Goal: Transaction & Acquisition: Purchase product/service

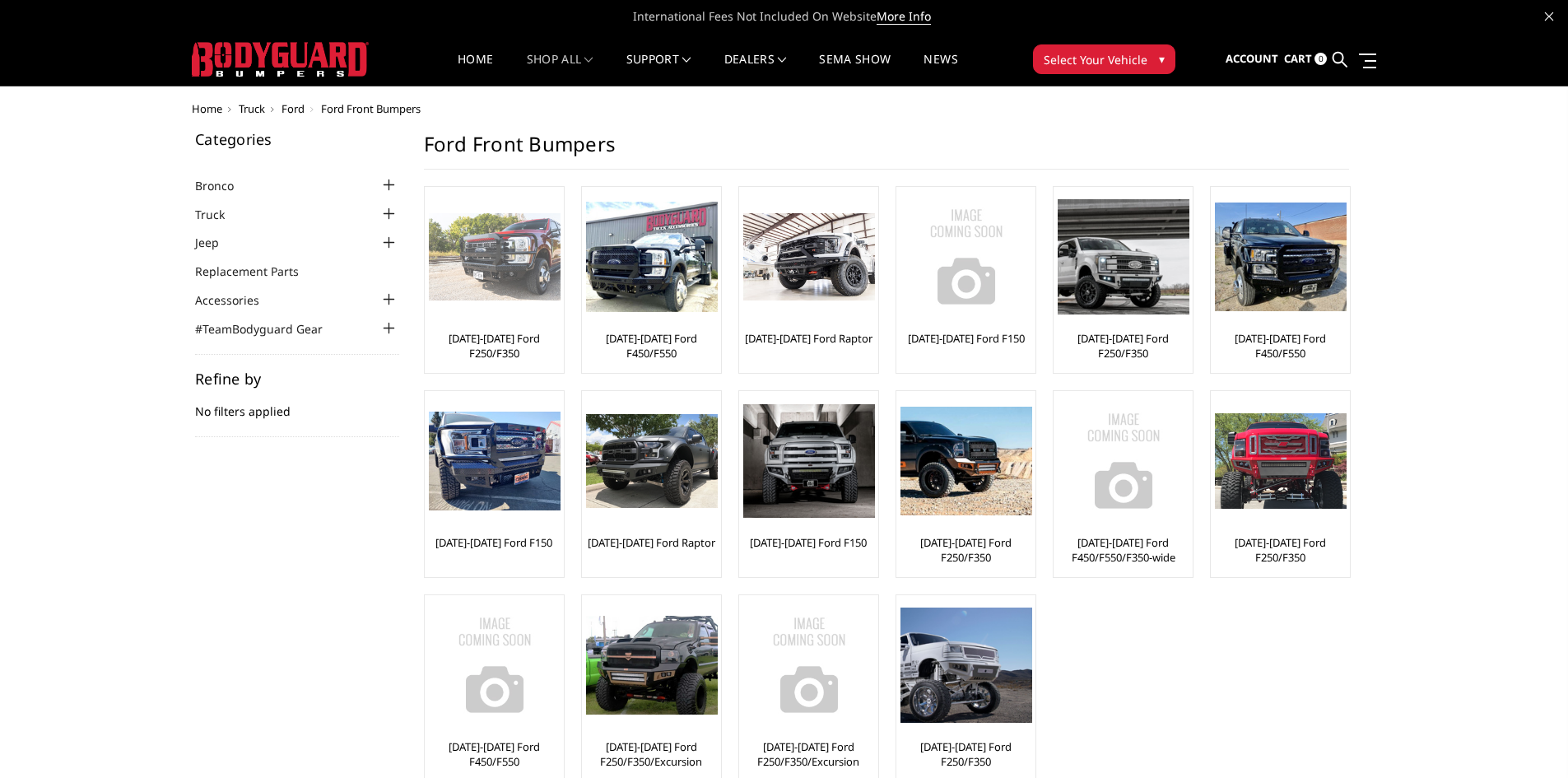
click at [509, 351] on link "[DATE]-[DATE] Ford F250/F350" at bounding box center [494, 345] width 131 height 30
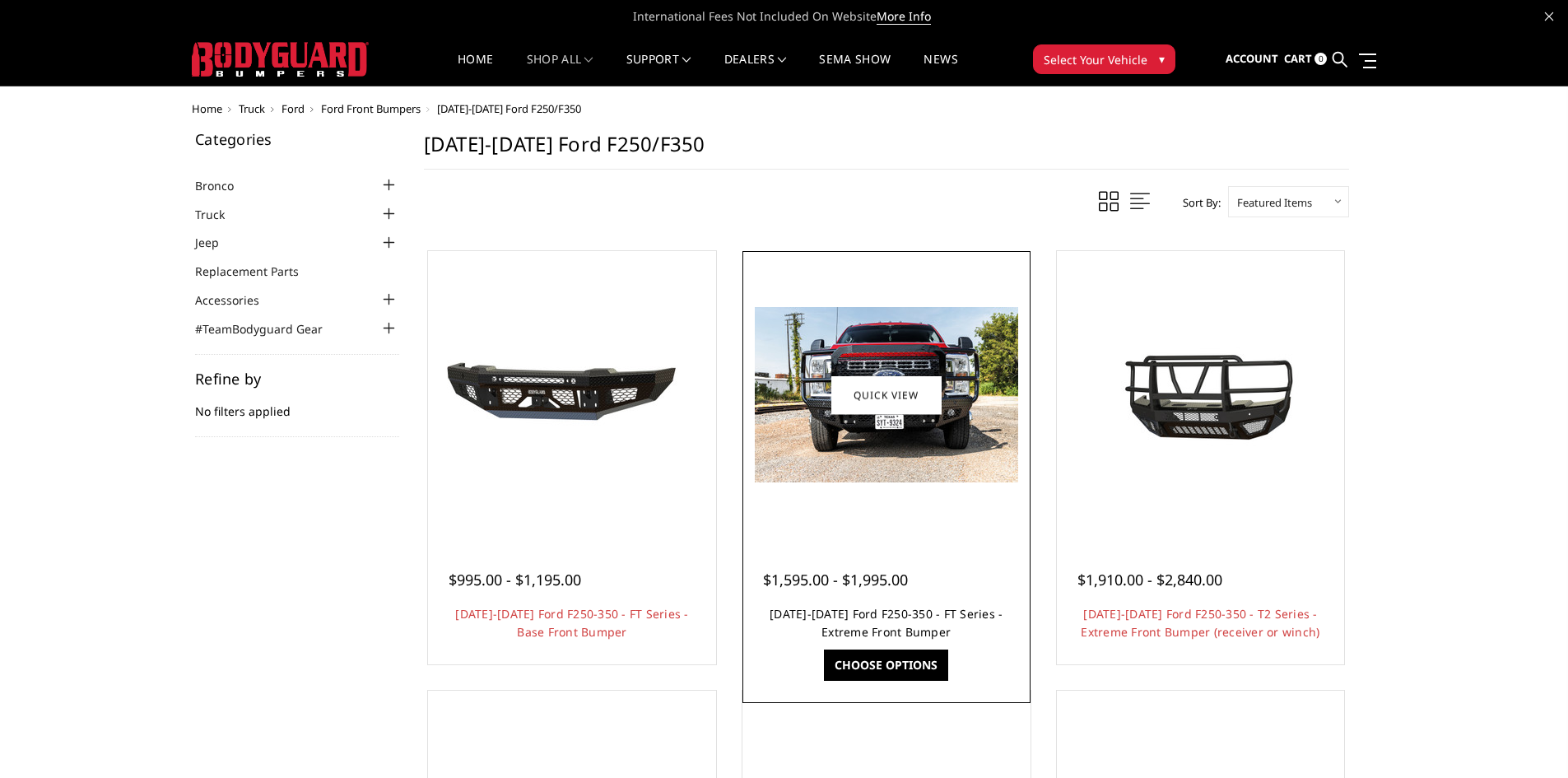
click at [936, 628] on link "[DATE]-[DATE] Ford F250-350 - FT Series - Extreme Front Bumper" at bounding box center [885, 622] width 232 height 33
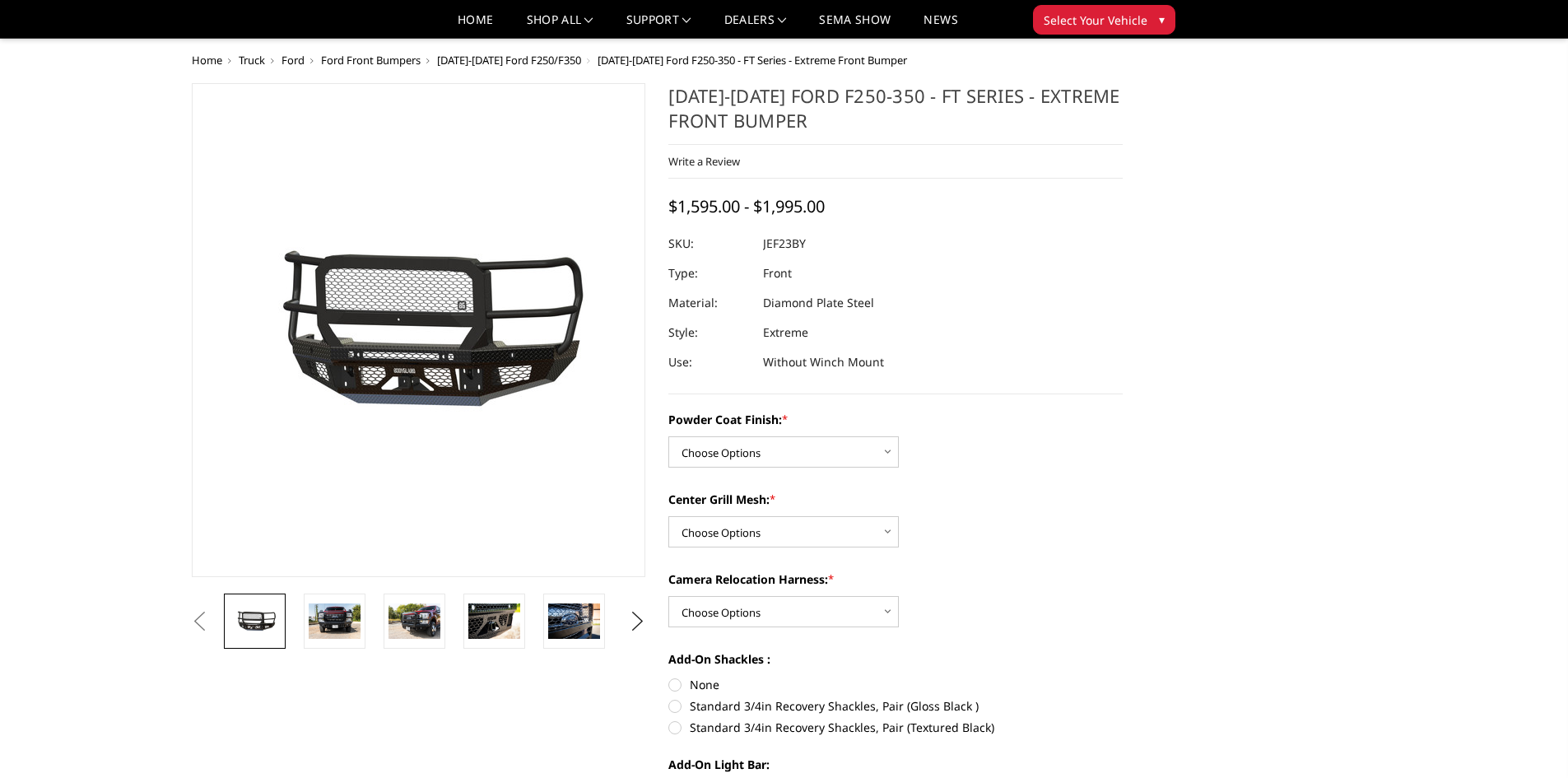
scroll to position [165, 0]
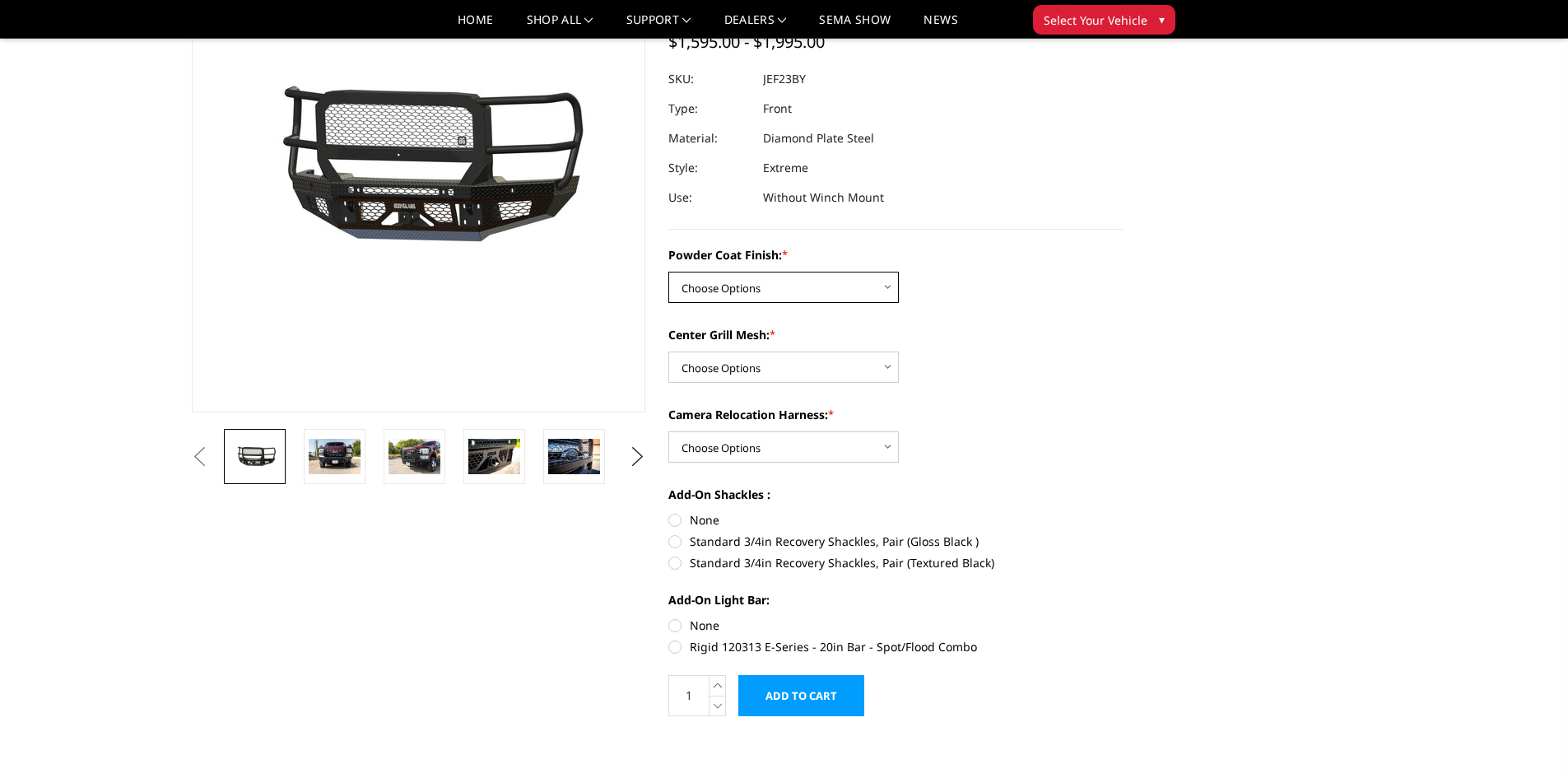
click at [866, 285] on select "Choose Options Bare Metal Gloss Black Powder Coat Textured Black Powder Coat" at bounding box center [783, 287] width 231 height 32
select select "3264"
click at [668, 272] on select "Choose Options Bare Metal Gloss Black Powder Coat Textured Black Powder Coat" at bounding box center [783, 287] width 231 height 32
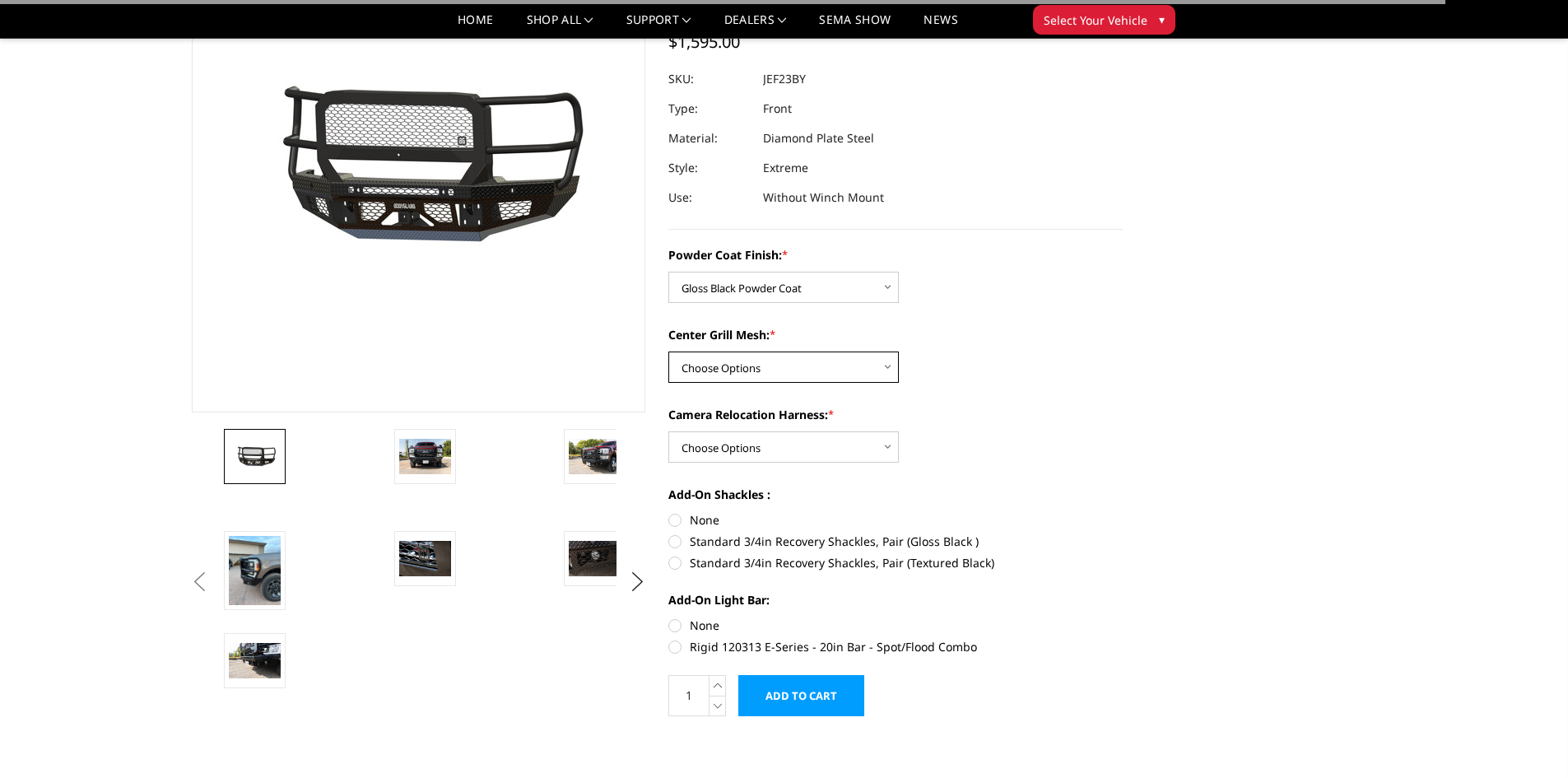
click at [771, 366] on select "Choose Options WITH Expanded Metal in Center Grill WITHOUT Expanded Metal in Ce…" at bounding box center [783, 367] width 231 height 32
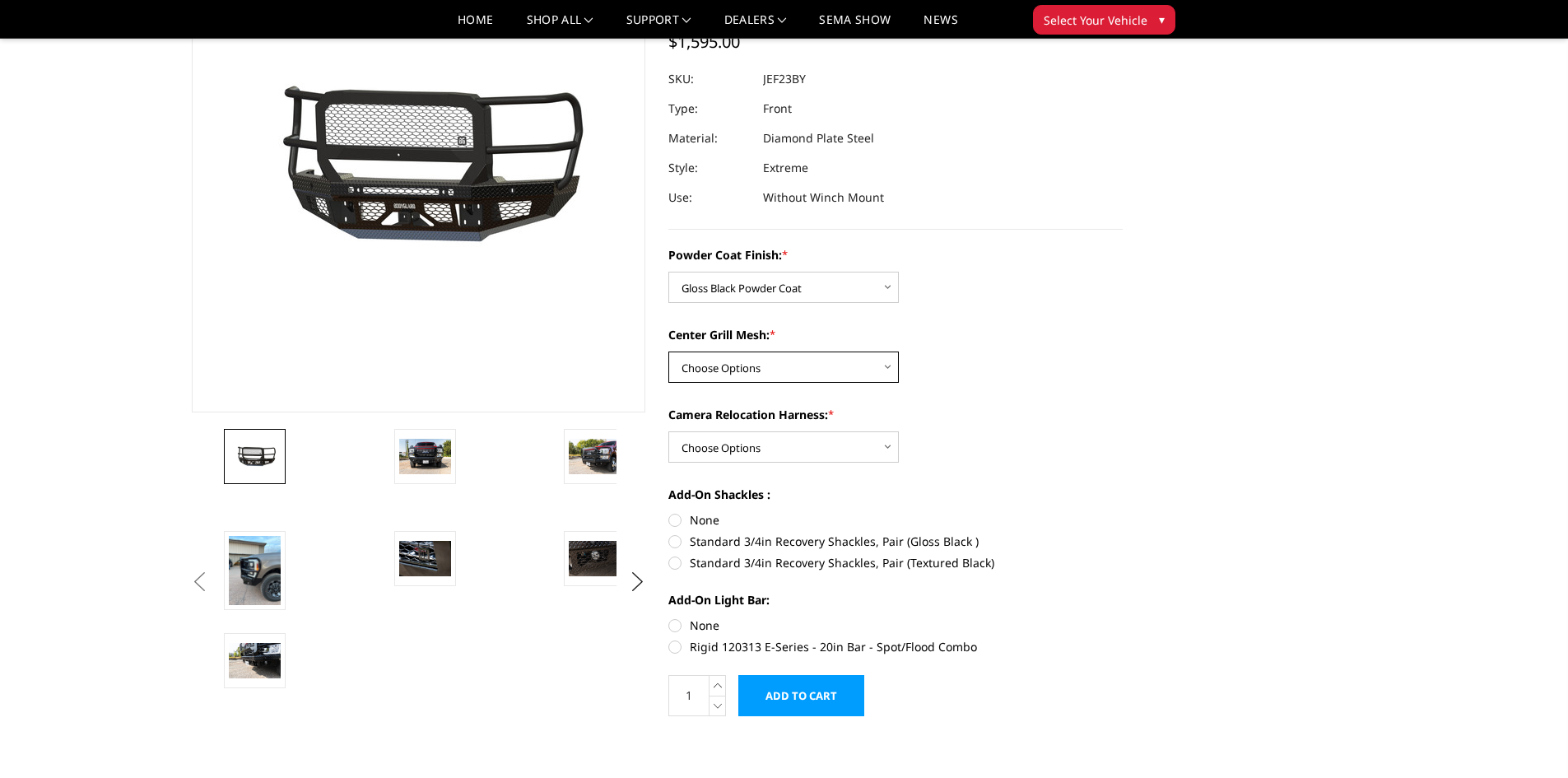
select select "3266"
click at [668, 351] on select "Choose Options WITH Expanded Metal in Center Grill WITHOUT Expanded Metal in Ce…" at bounding box center [783, 367] width 231 height 32
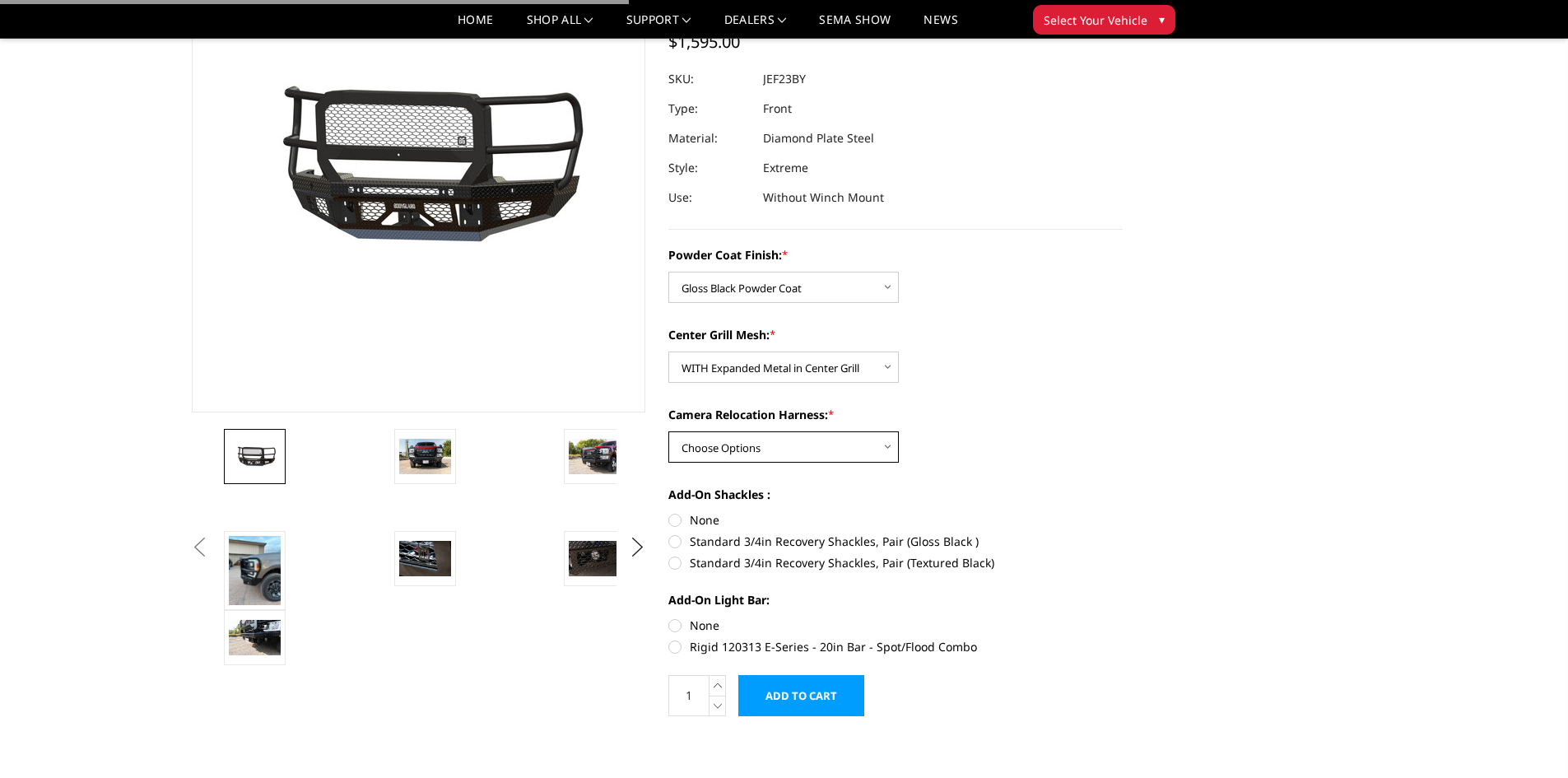
click at [800, 449] on select "Choose Options WITH Camera Relocation Harness WITHOUT Camera Relocation Harness" at bounding box center [783, 447] width 231 height 32
select select "3268"
click at [668, 432] on select "Choose Options WITH Camera Relocation Harness WITHOUT Camera Relocation Harness" at bounding box center [783, 447] width 231 height 32
click at [677, 540] on label "Standard 3/4in Recovery Shackles, Pair (Gloss Black )" at bounding box center [894, 541] width 454 height 17
click at [1122, 512] on input "Standard 3/4in Recovery Shackles, Pair (Gloss Black )" at bounding box center [1122, 511] width 1 height 1
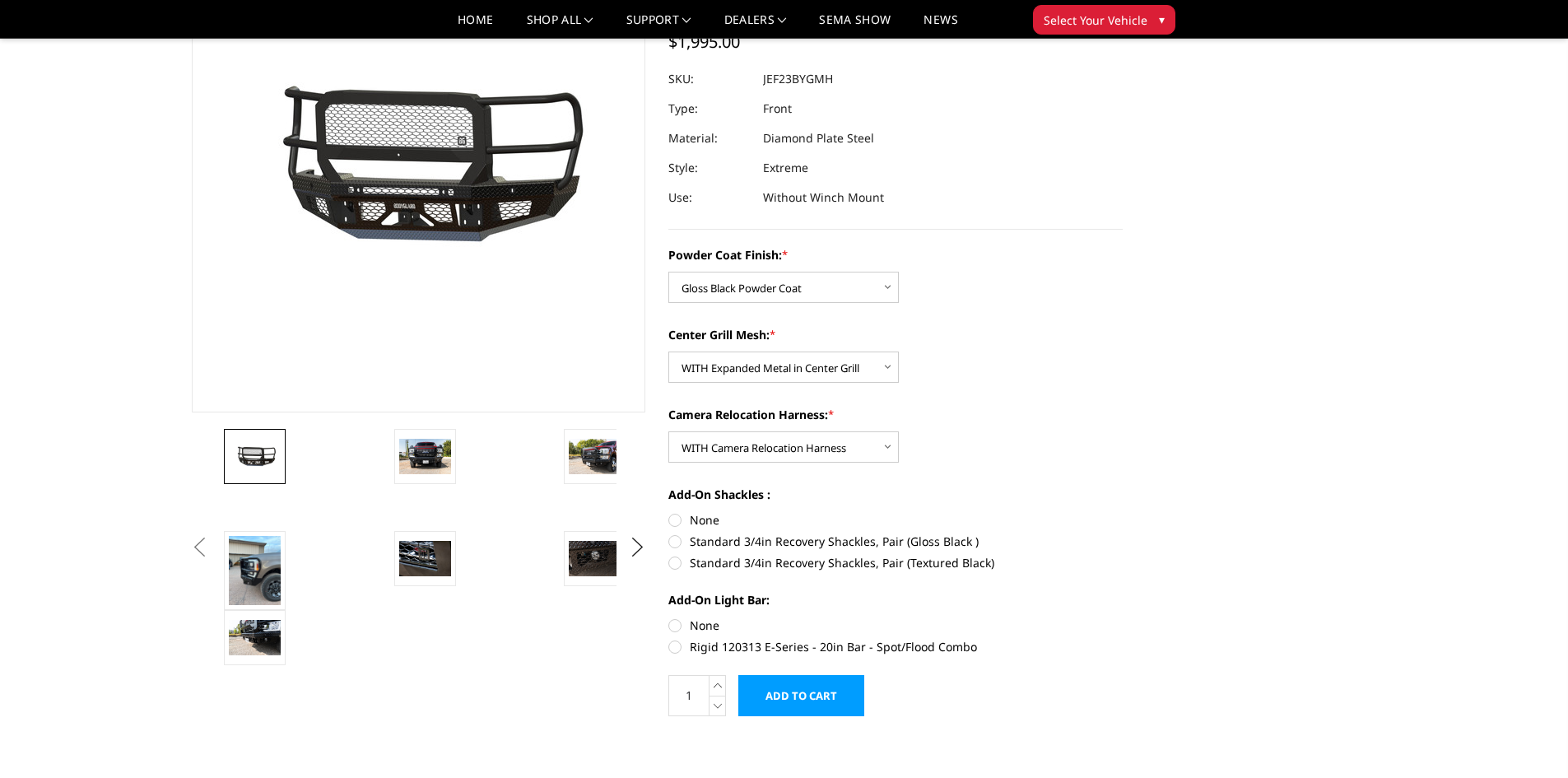
radio input "true"
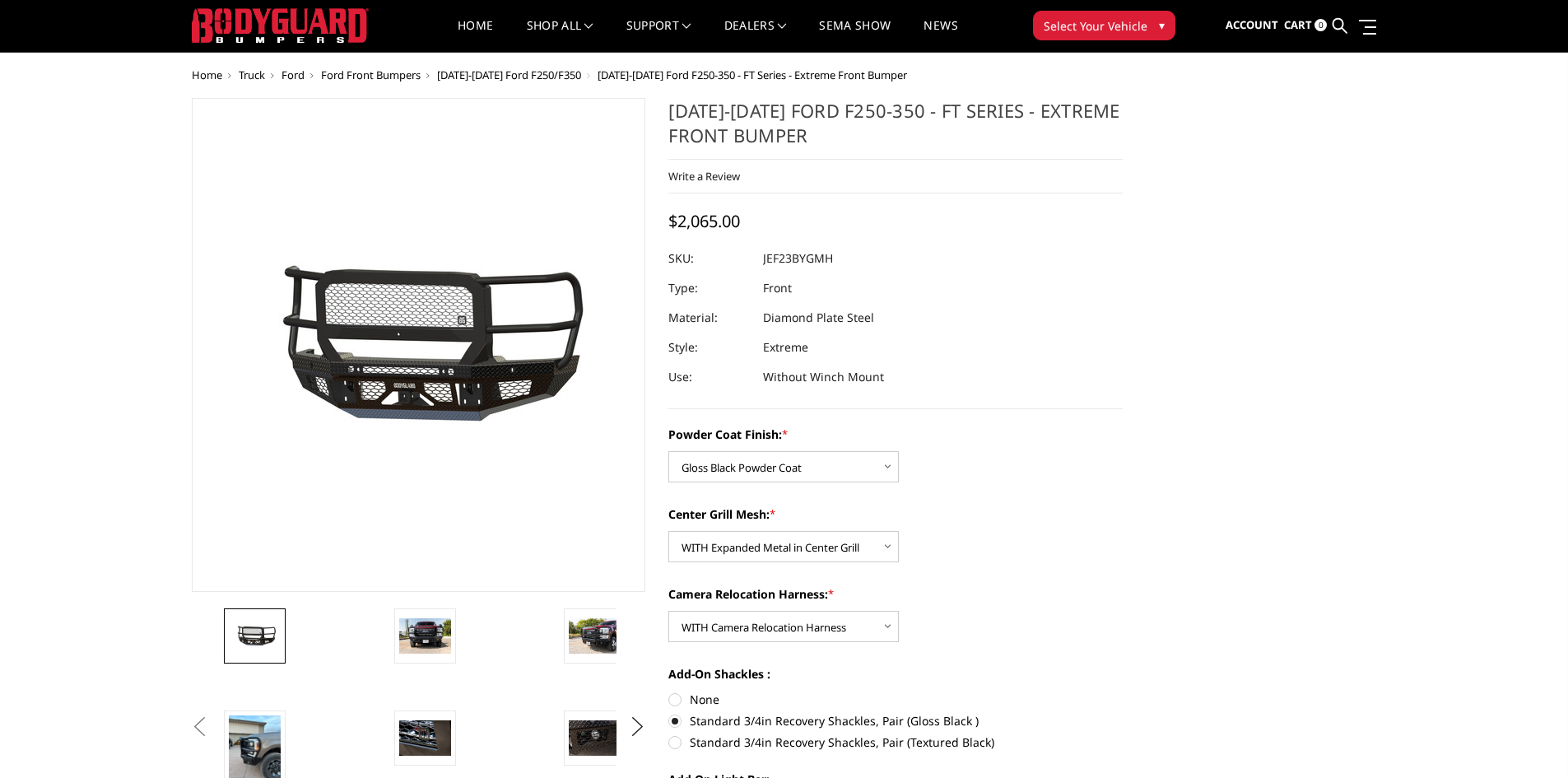
scroll to position [0, 0]
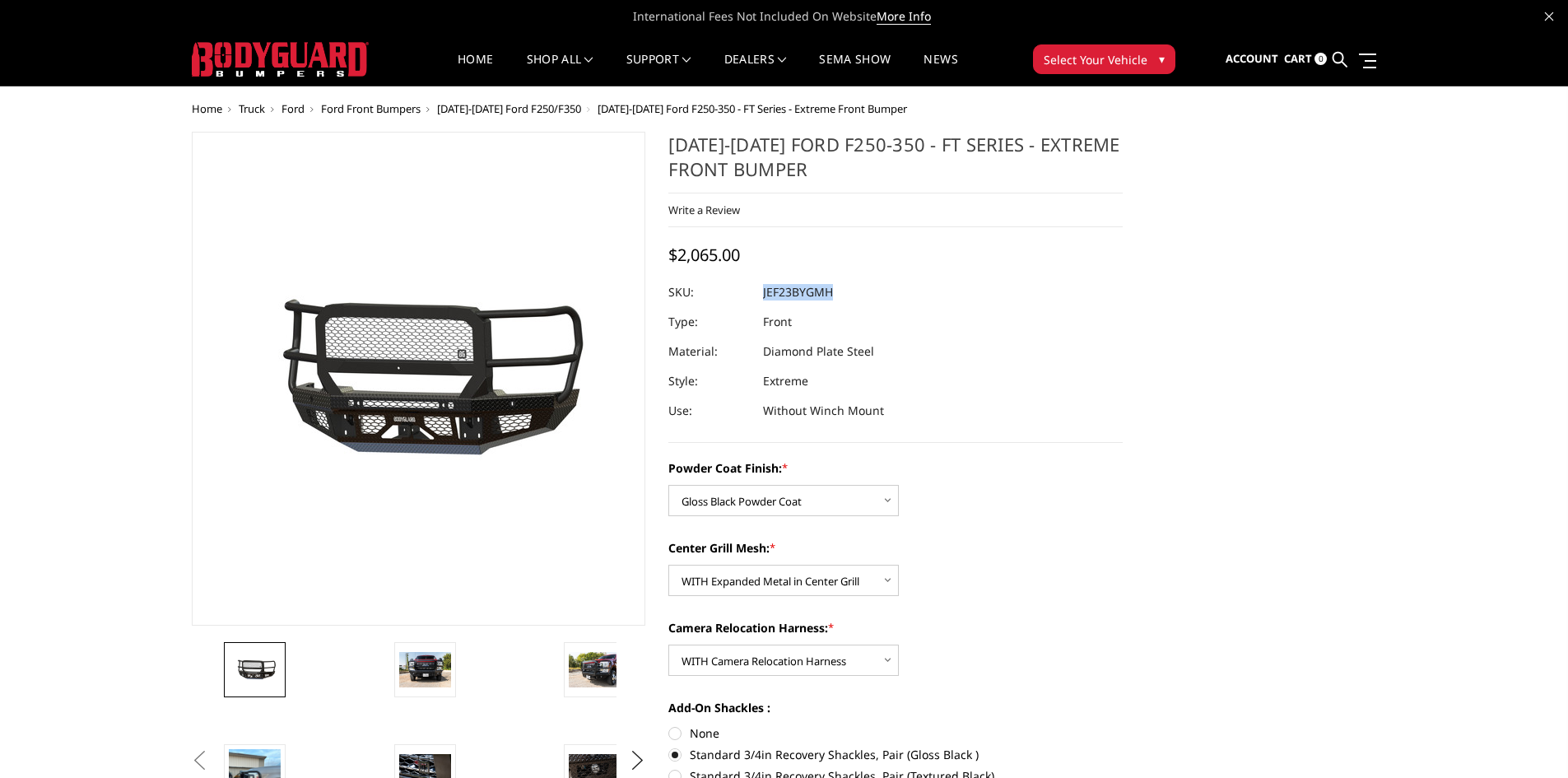
drag, startPoint x: 843, startPoint y: 285, endPoint x: 763, endPoint y: 294, distance: 80.5
click at [763, 294] on dl "SKU: JEF23BYGMH UPC: Type: Front Material: Diamond Plate Steel Style: Extreme U…" at bounding box center [894, 351] width 454 height 148
copy dl "JEF23BYGMH UPC:"
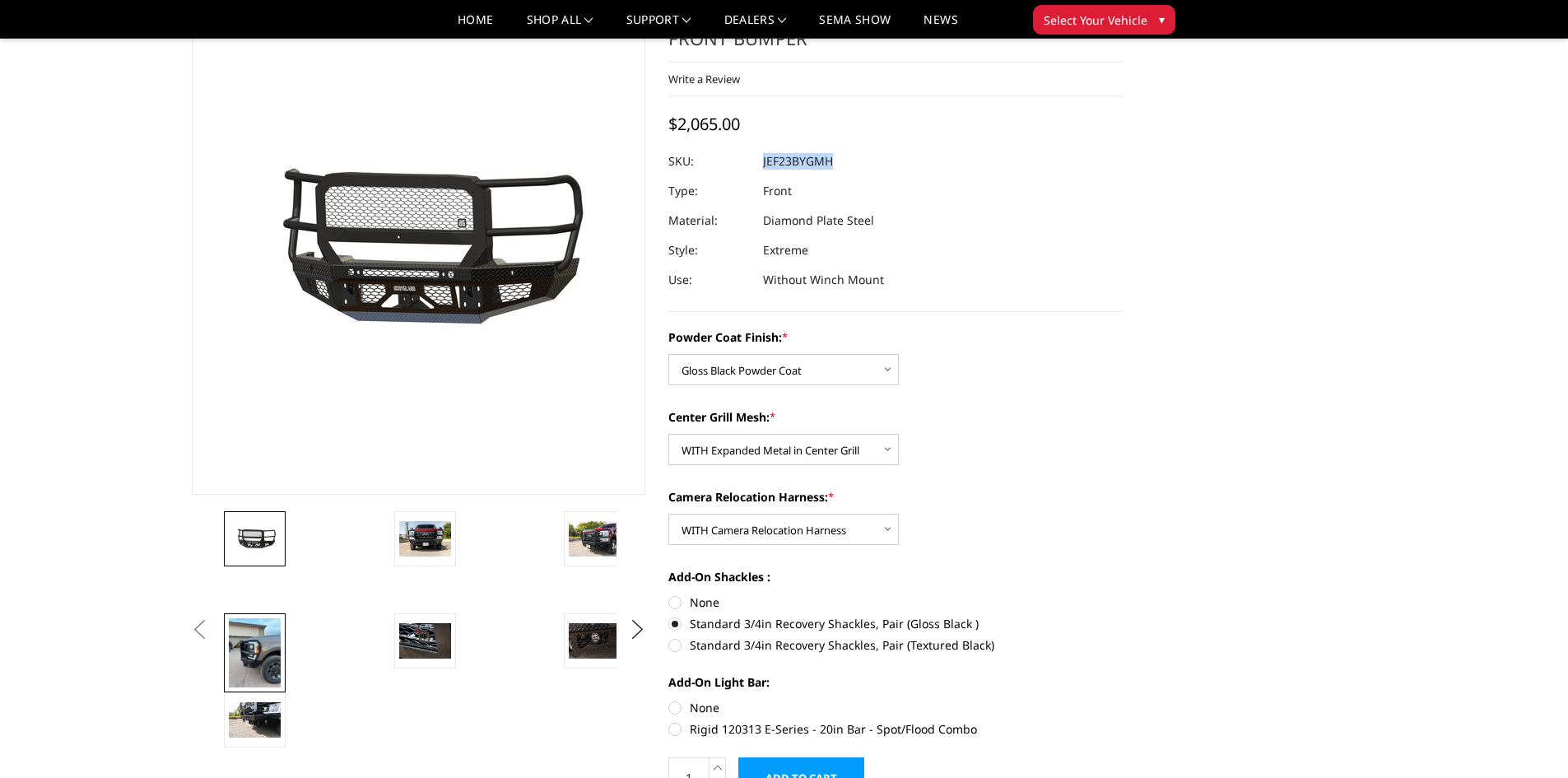
click at [262, 677] on img at bounding box center [254, 653] width 52 height 69
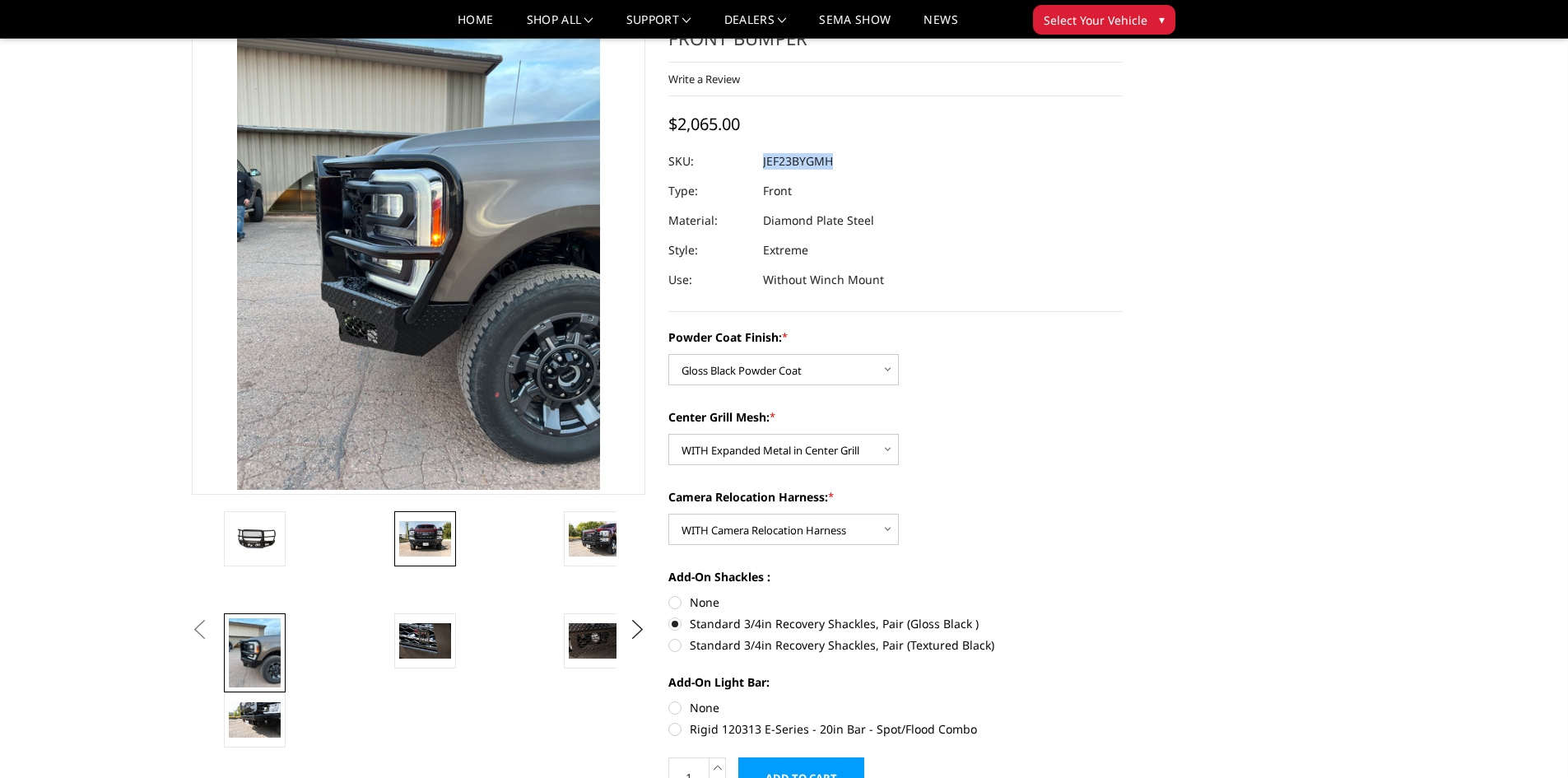
click at [419, 531] on img at bounding box center [425, 538] width 52 height 34
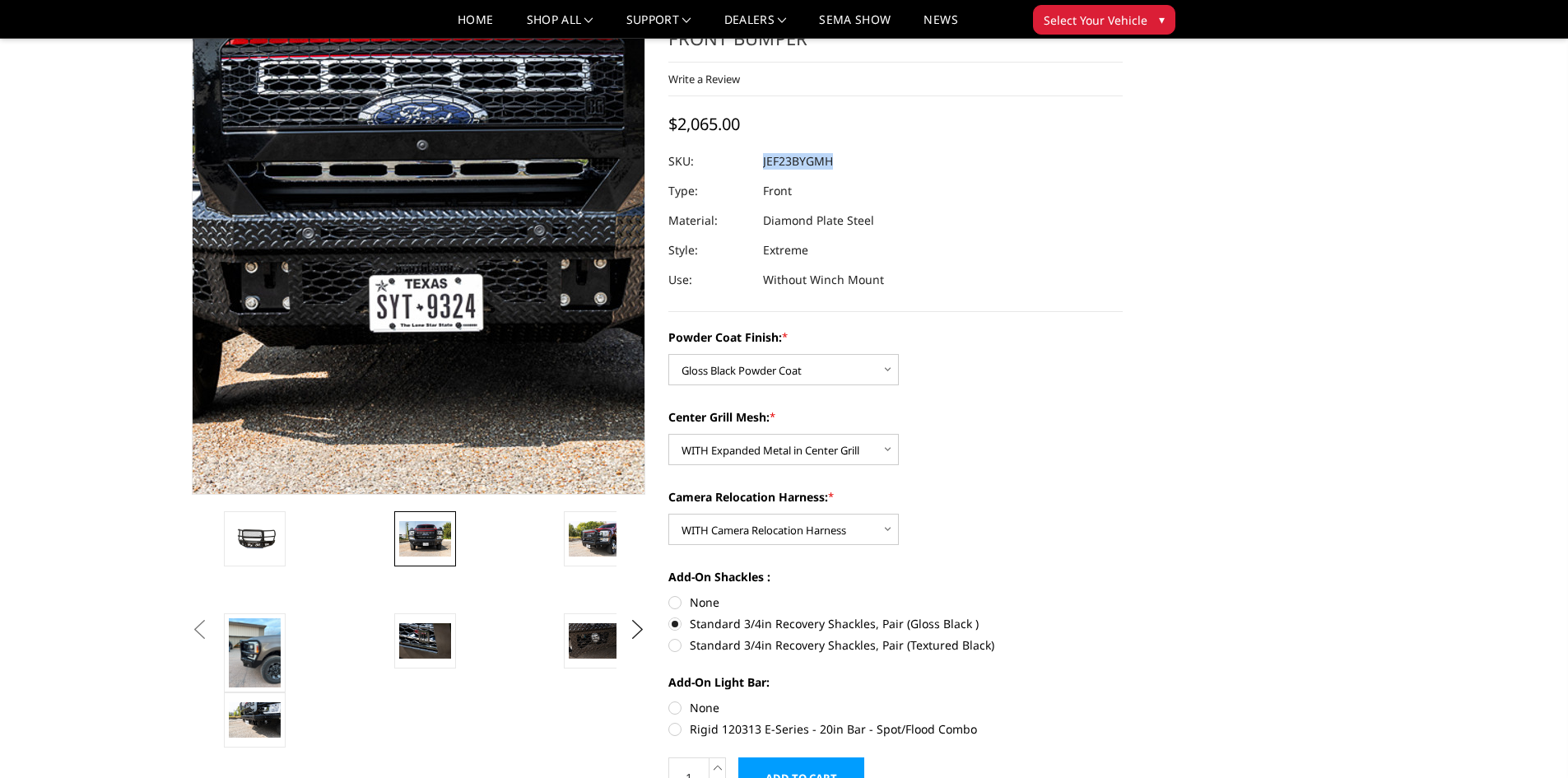
click at [424, 355] on img at bounding box center [413, 195] width 1053 height 703
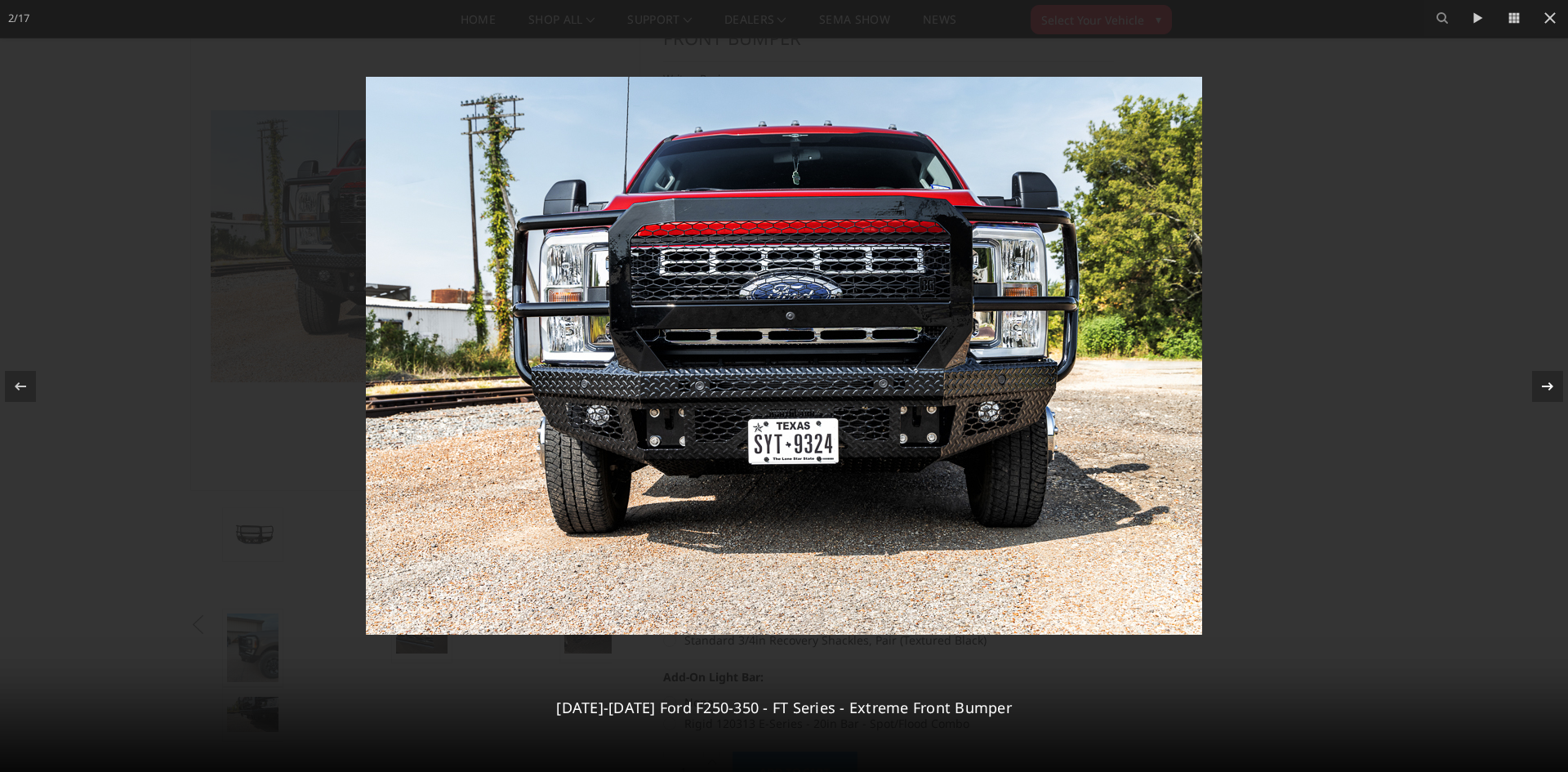
click at [1556, 388] on div at bounding box center [1548, 386] width 31 height 31
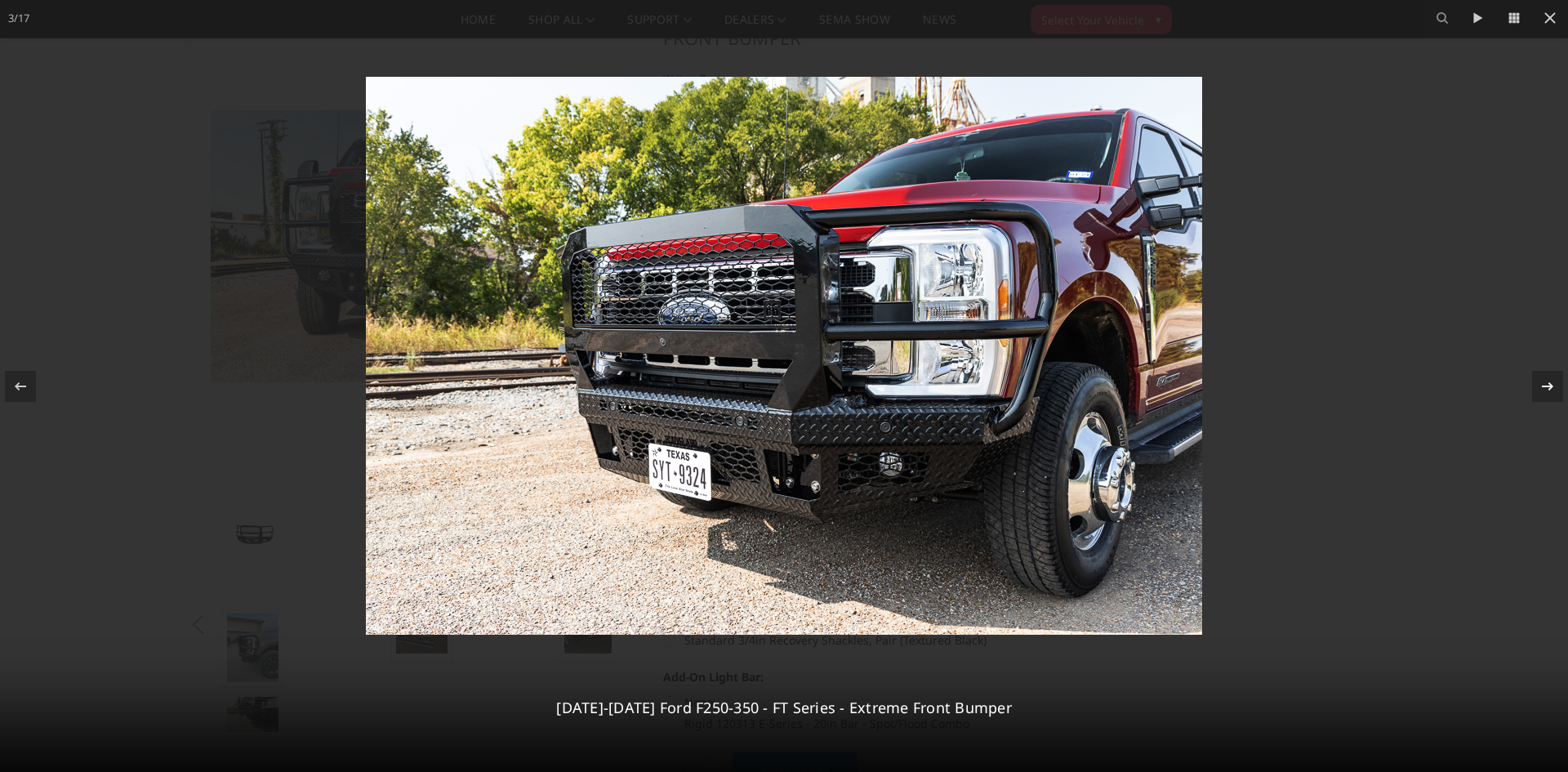
click at [1556, 388] on div at bounding box center [1548, 386] width 31 height 31
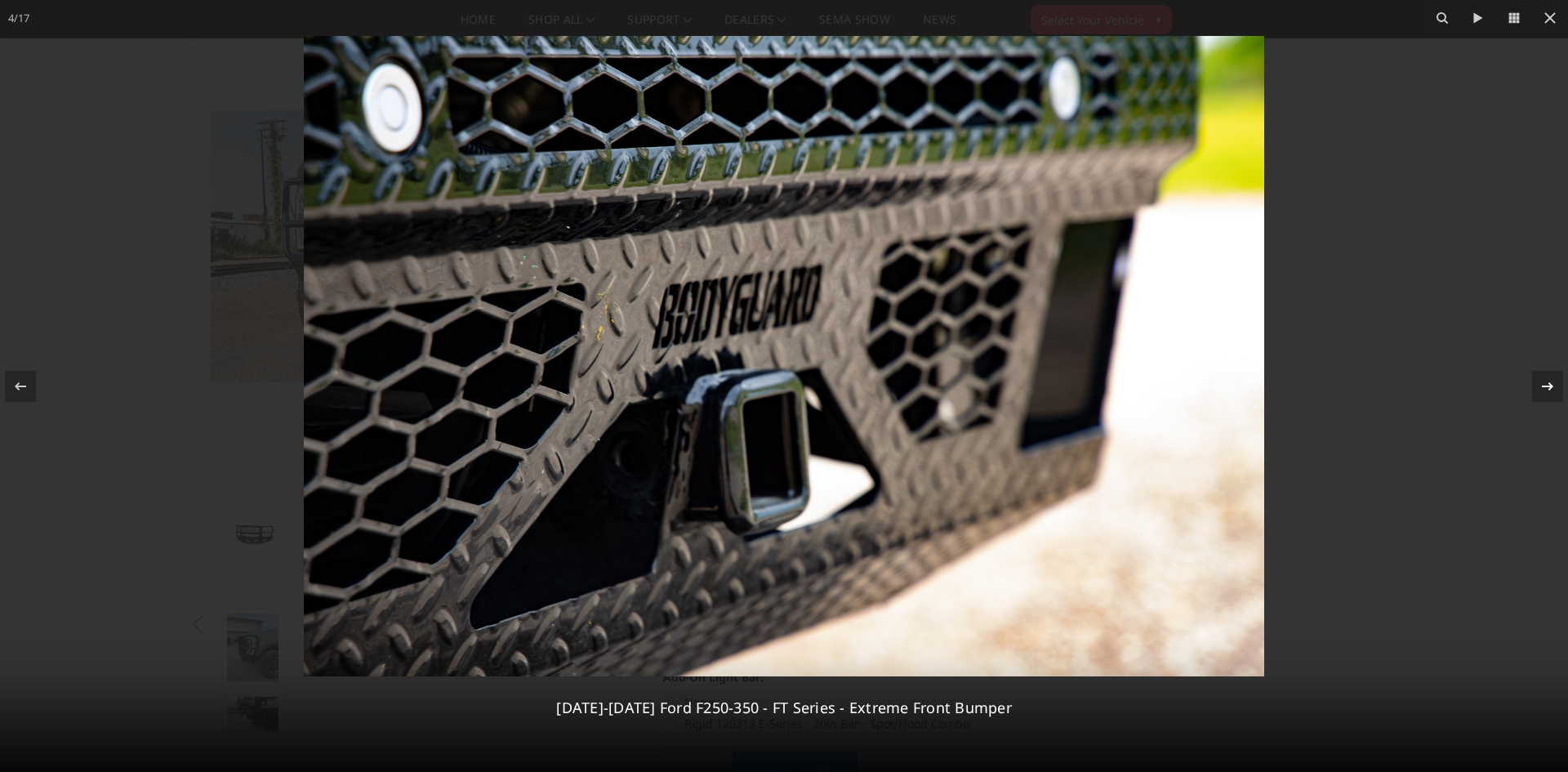
click at [1556, 388] on div at bounding box center [1548, 386] width 31 height 31
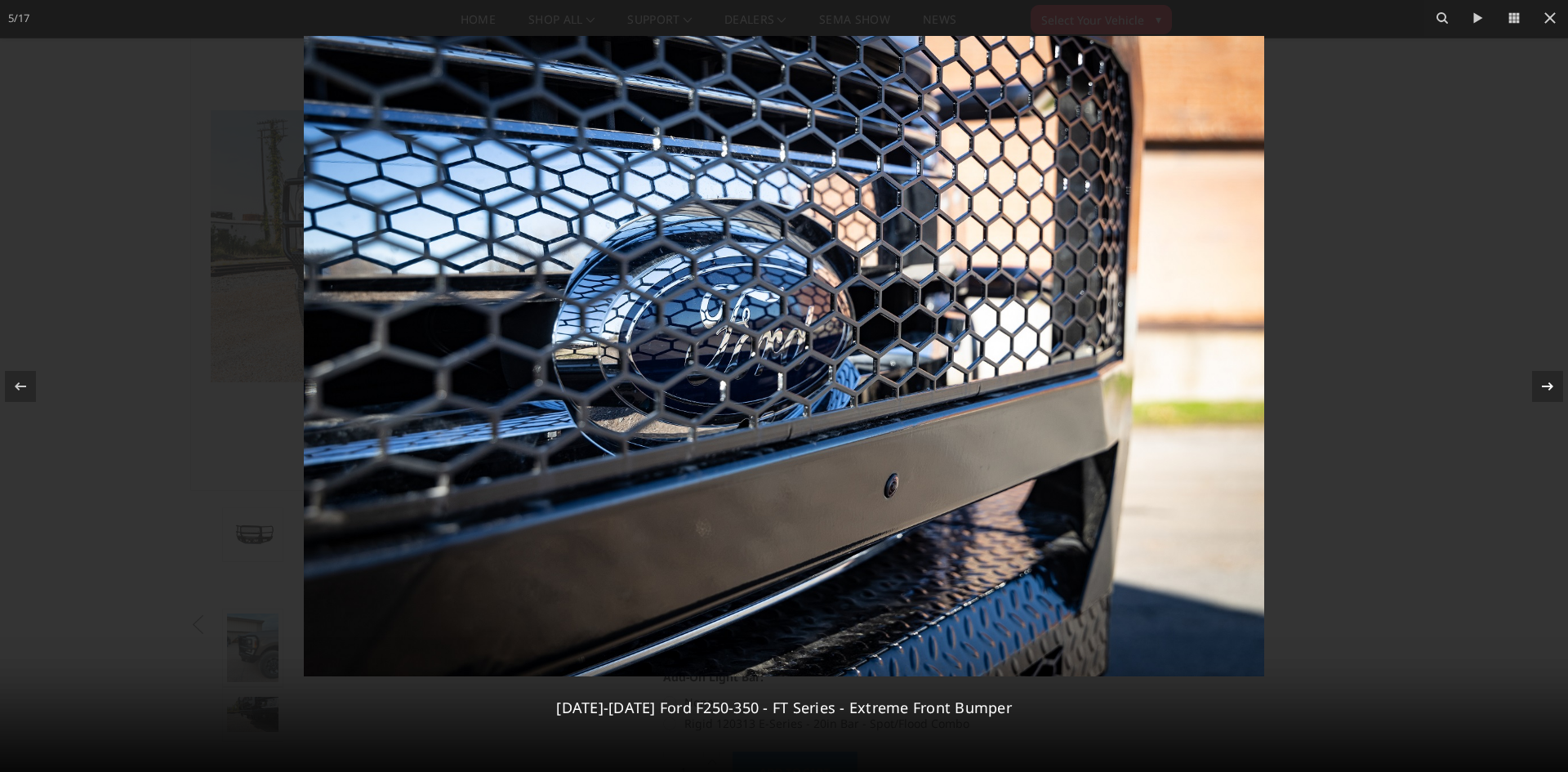
click at [1556, 372] on div at bounding box center [1548, 386] width 31 height 31
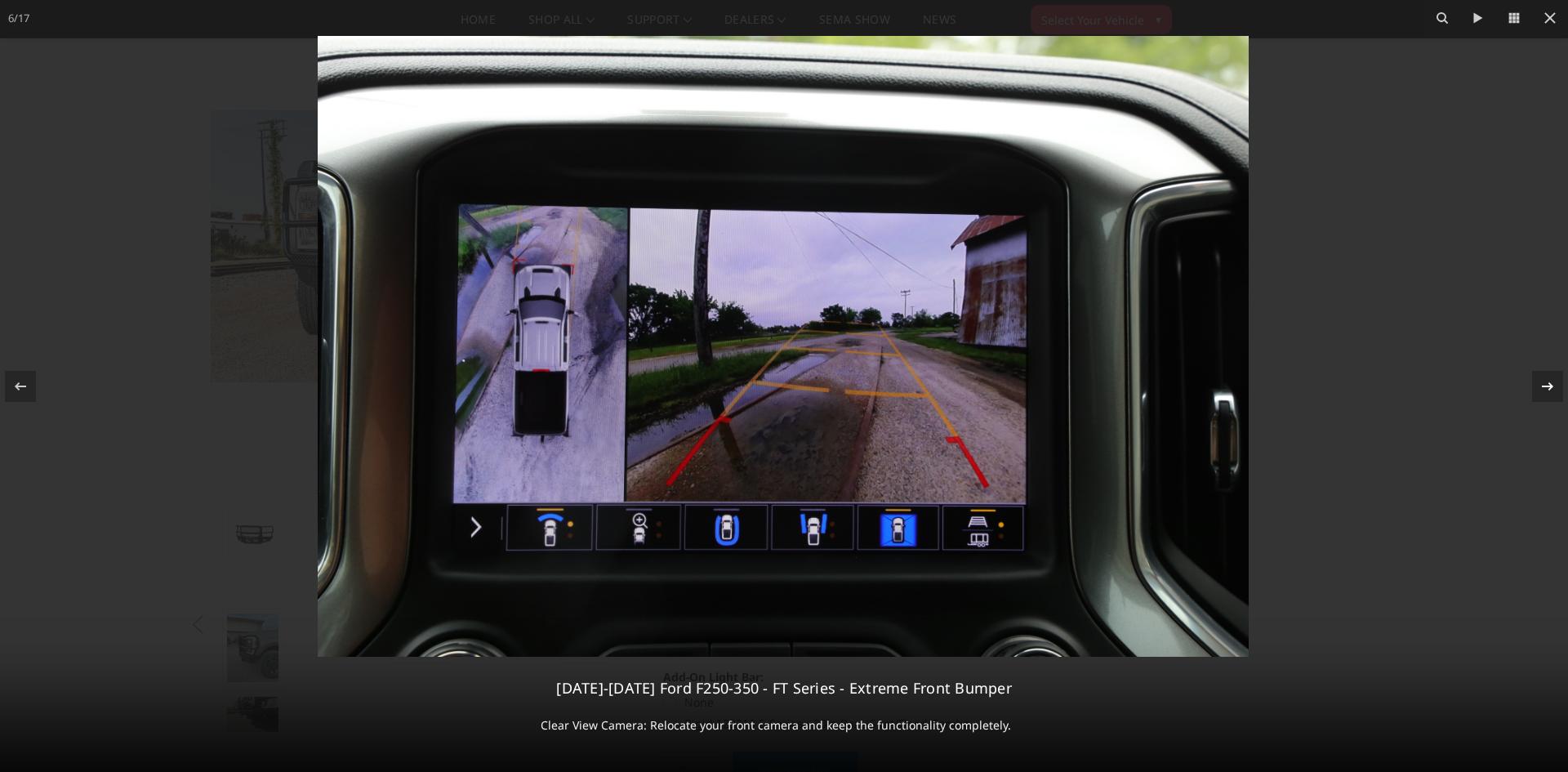
click at [1544, 380] on icon at bounding box center [1548, 386] width 20 height 20
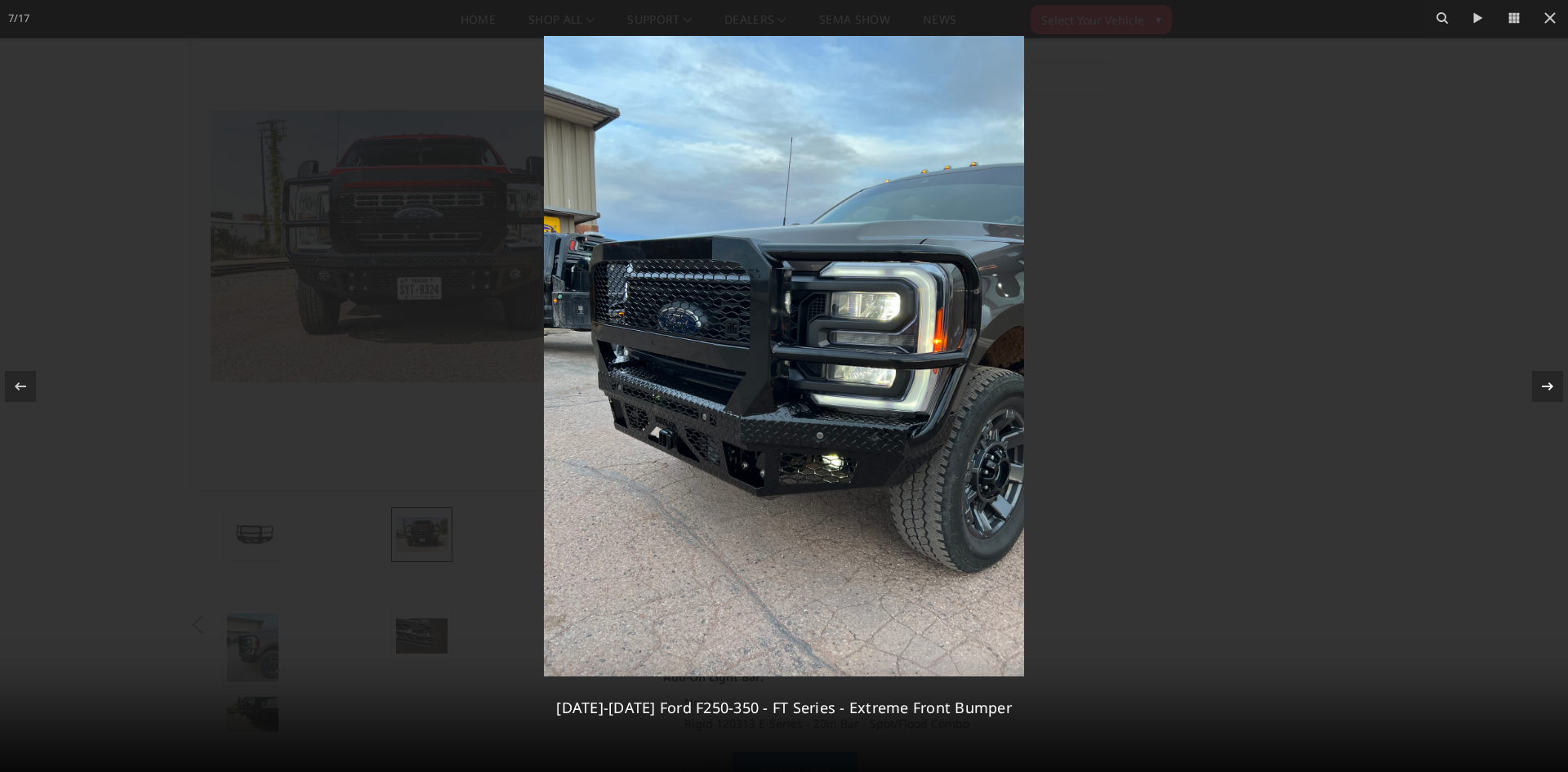
click at [1546, 387] on div "7 / 17 2023-2025 Ford F250-350 - FT Series - Extreme Front Bumper" at bounding box center [784, 386] width 1568 height 772
click at [1546, 387] on icon at bounding box center [1548, 386] width 20 height 20
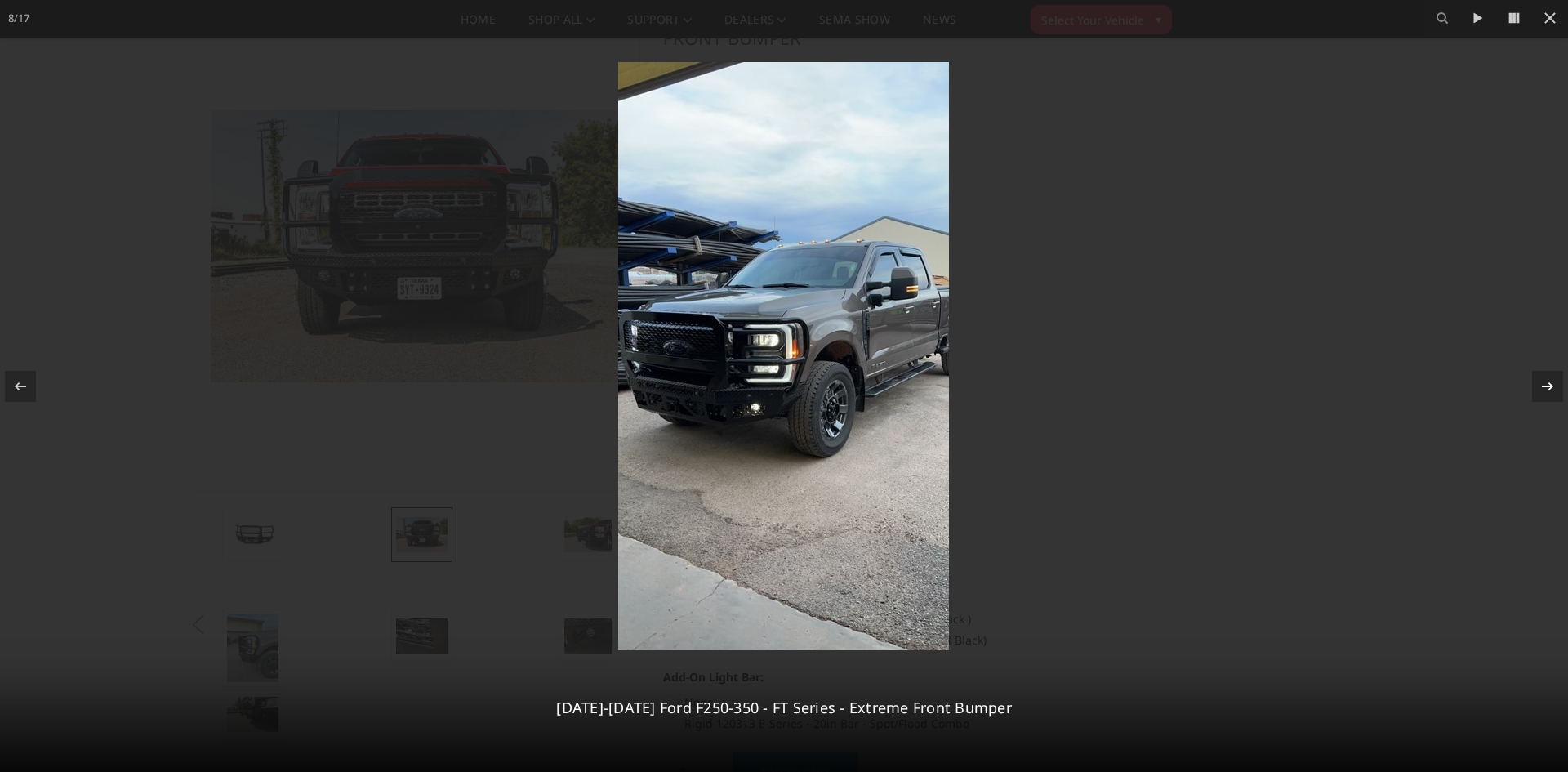
click at [1546, 387] on icon at bounding box center [1548, 386] width 20 height 20
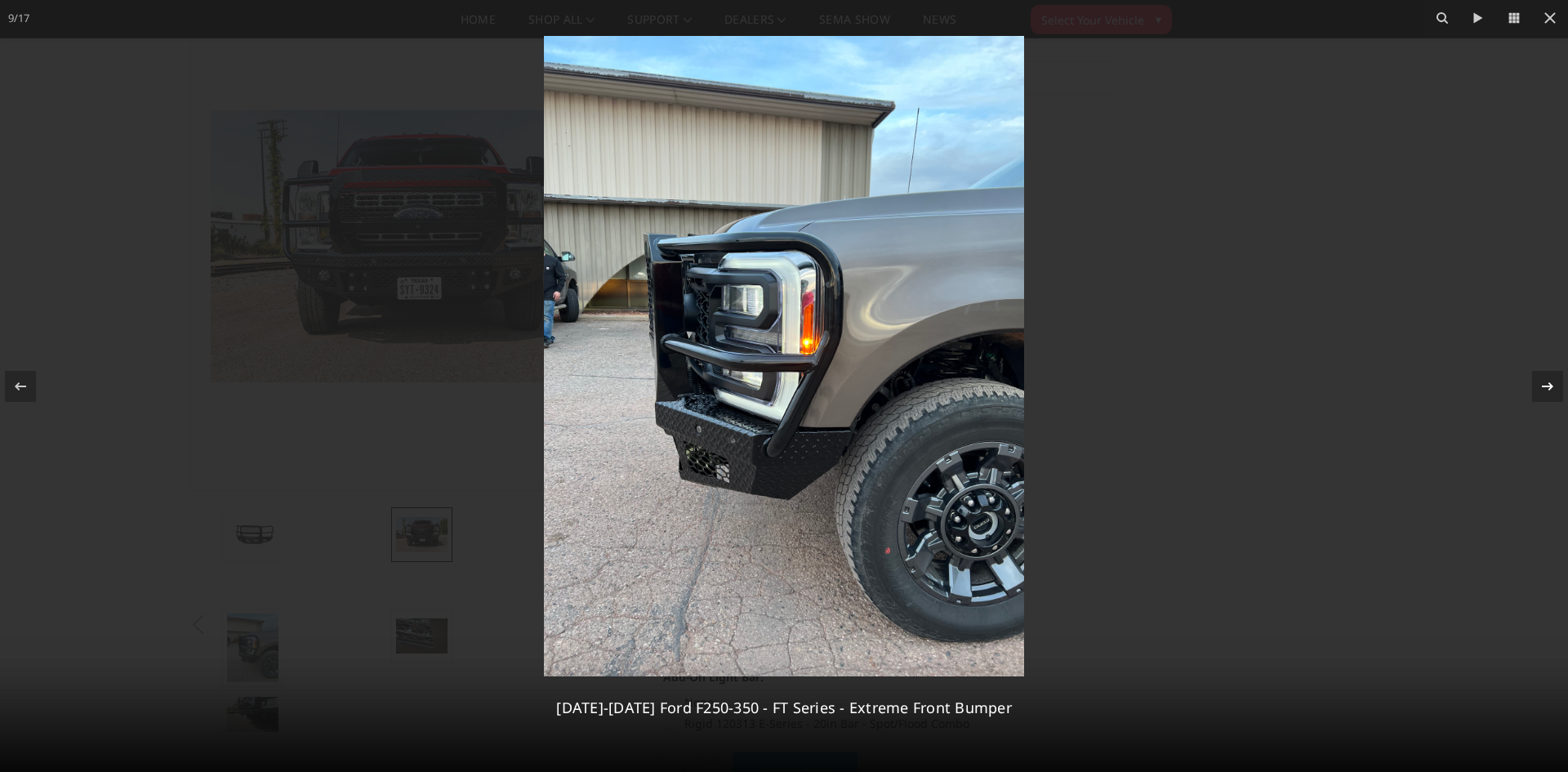
click at [1540, 381] on icon at bounding box center [1548, 386] width 20 height 20
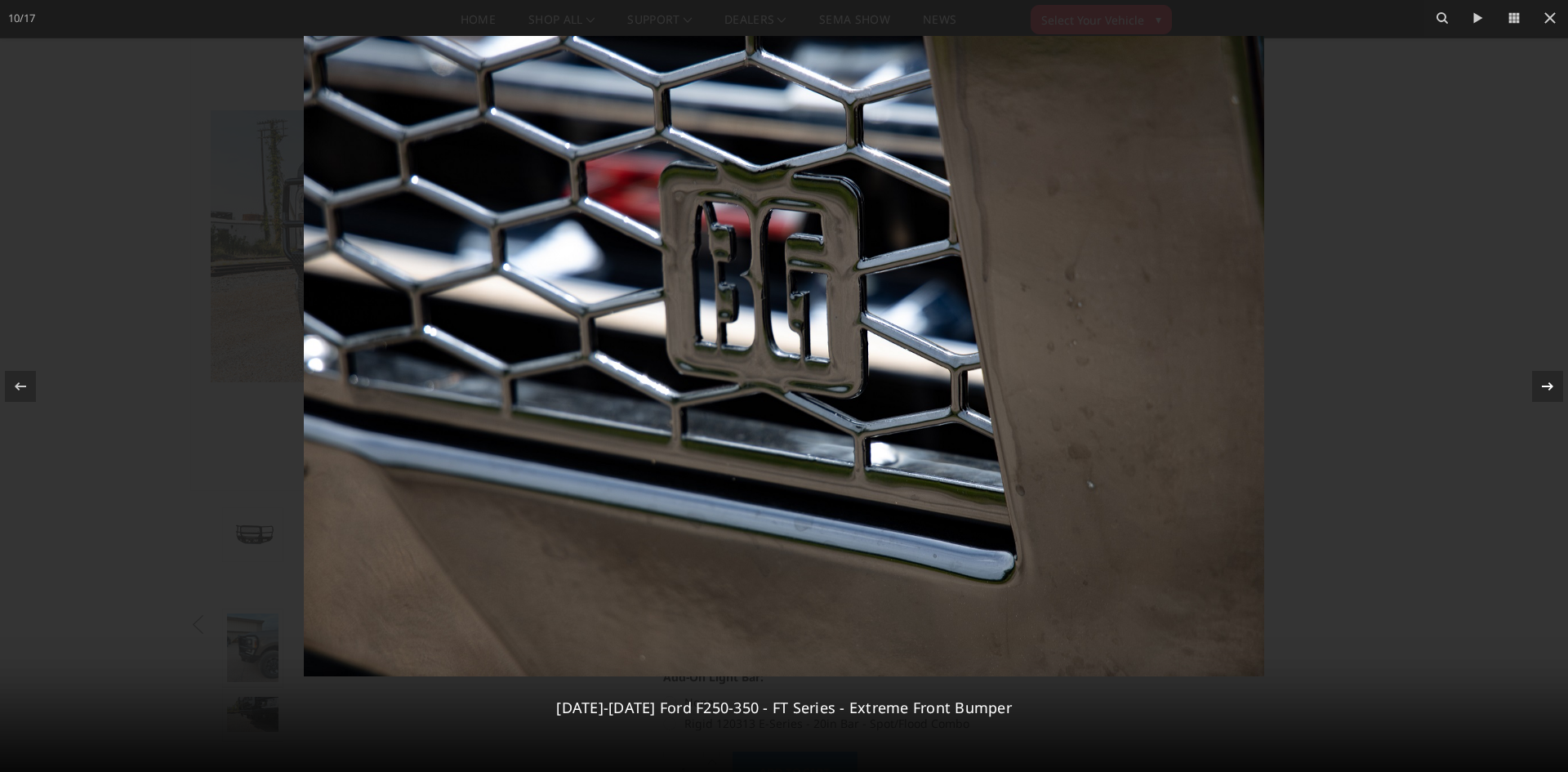
click at [1540, 381] on icon at bounding box center [1548, 386] width 20 height 20
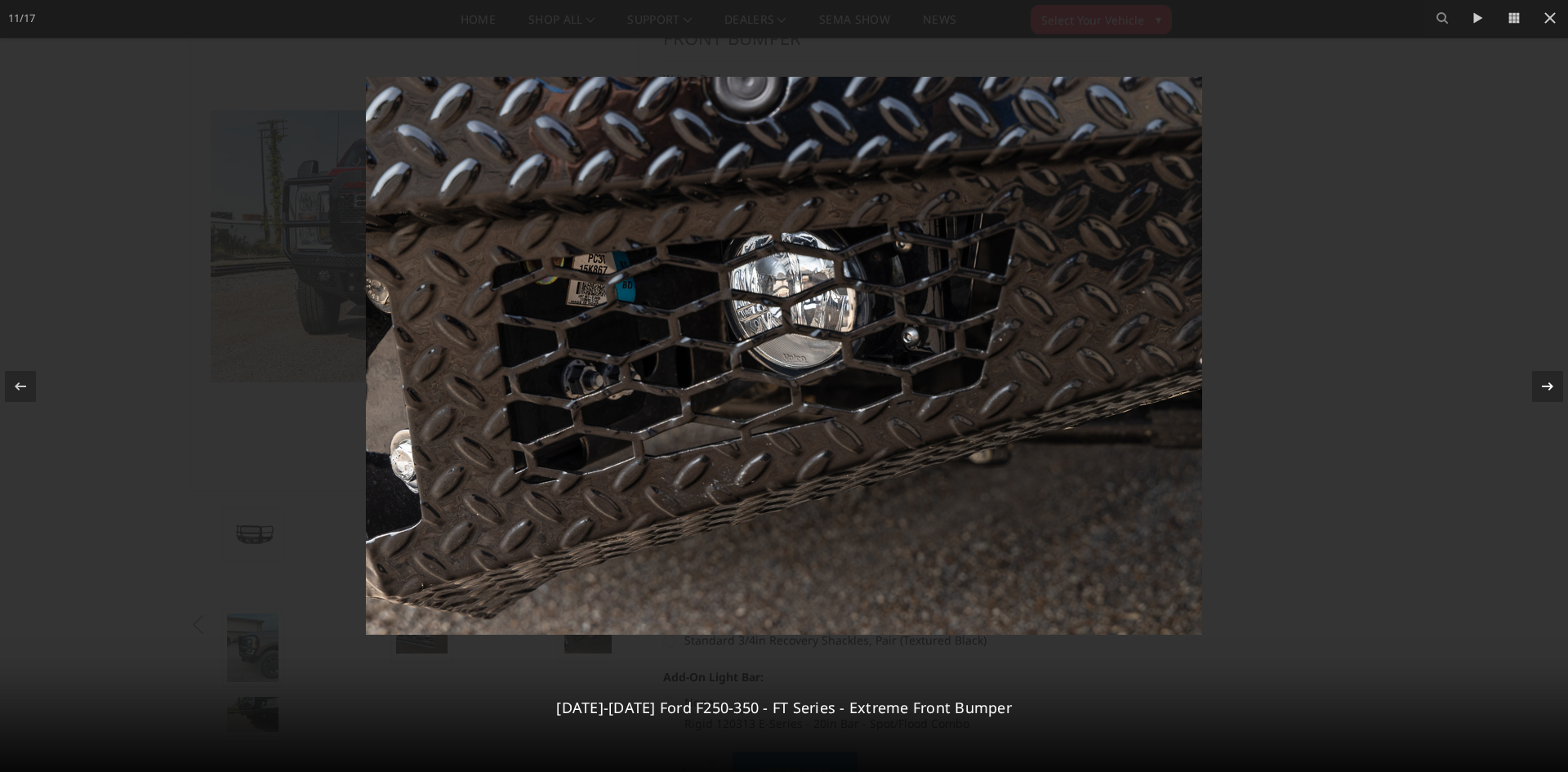
click at [1540, 381] on icon at bounding box center [1548, 386] width 20 height 20
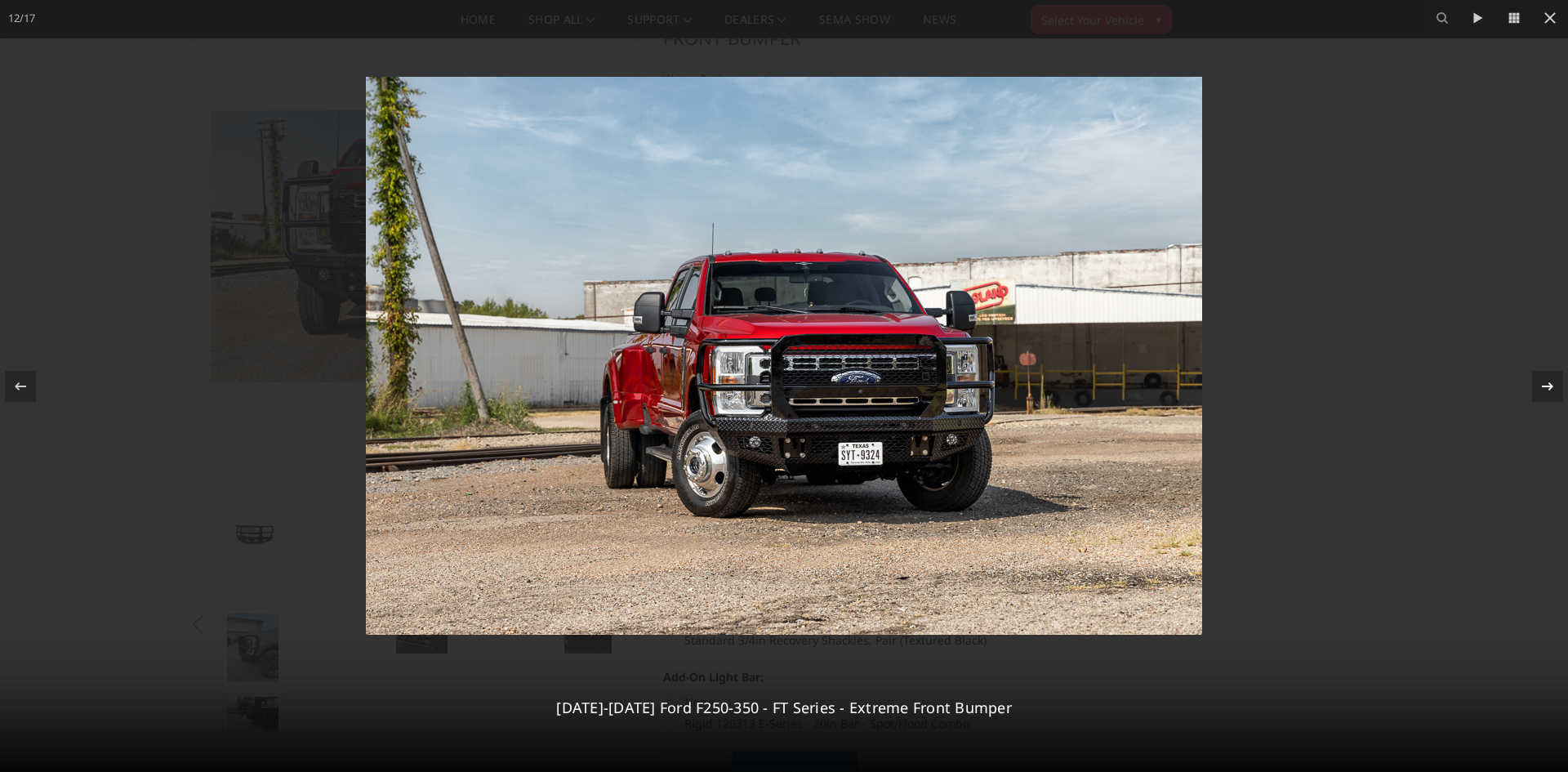
click at [1540, 381] on icon at bounding box center [1548, 386] width 20 height 20
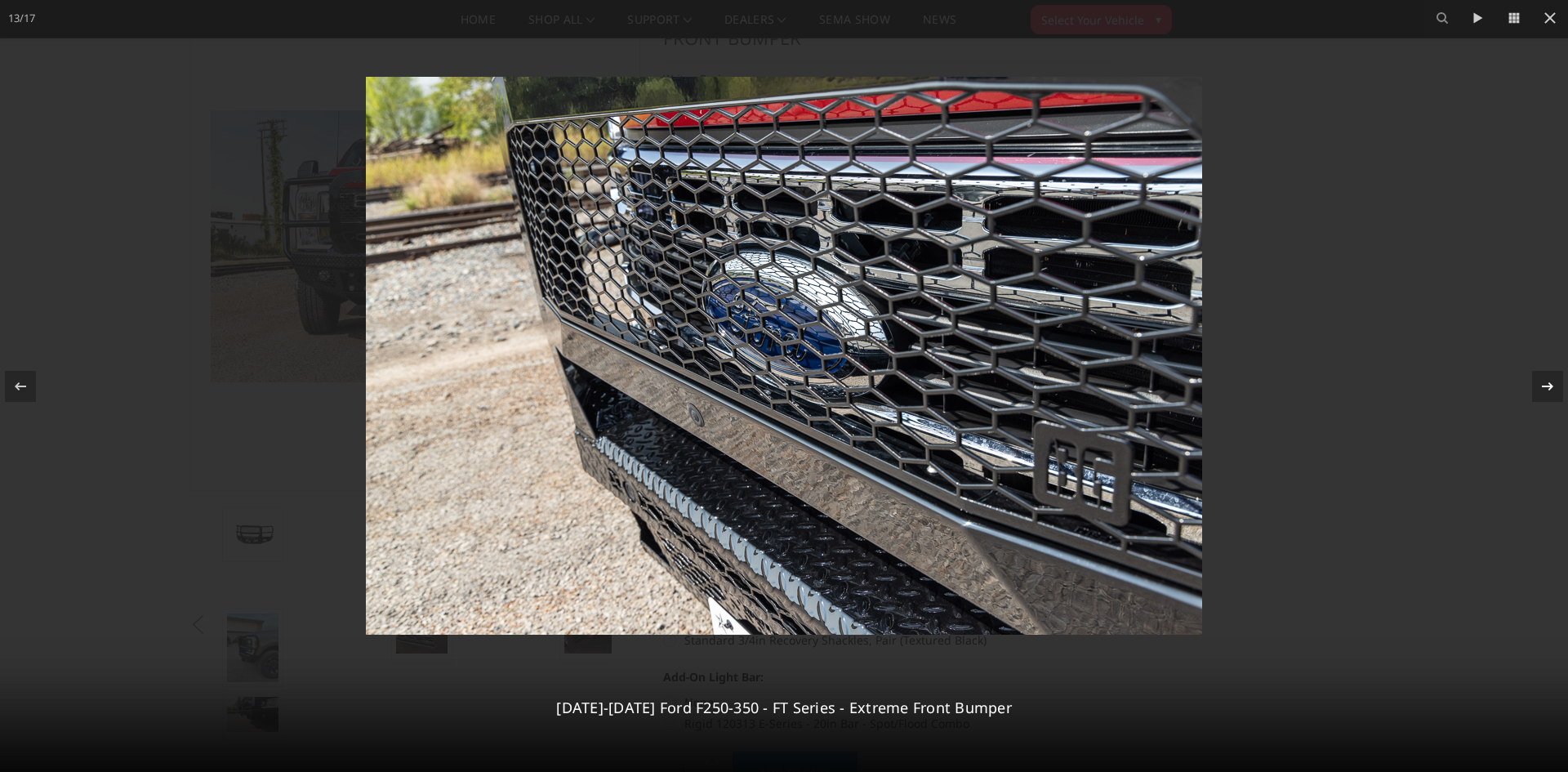
click at [1540, 381] on icon at bounding box center [1548, 386] width 20 height 20
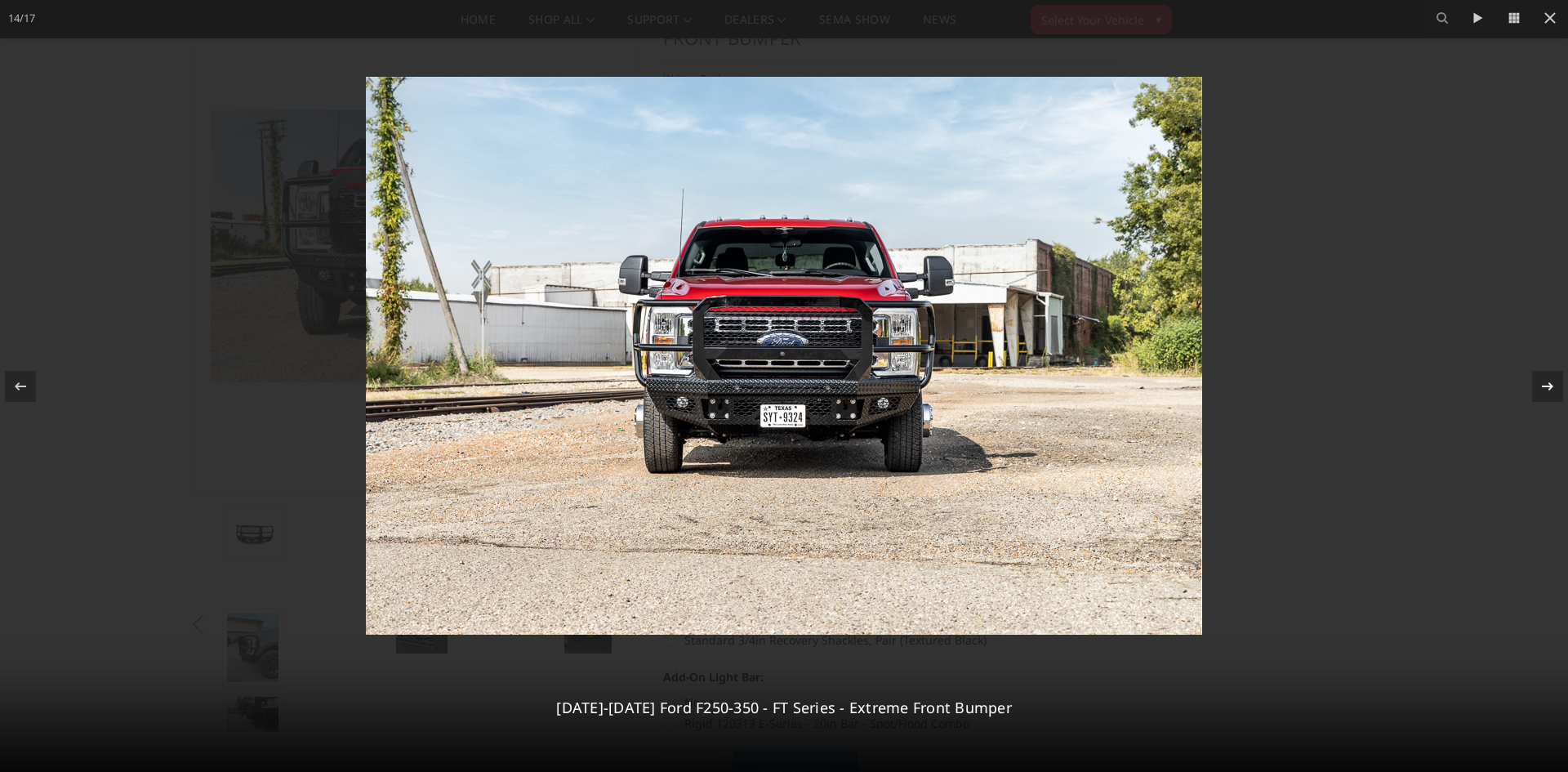
click at [1540, 381] on icon at bounding box center [1548, 386] width 20 height 20
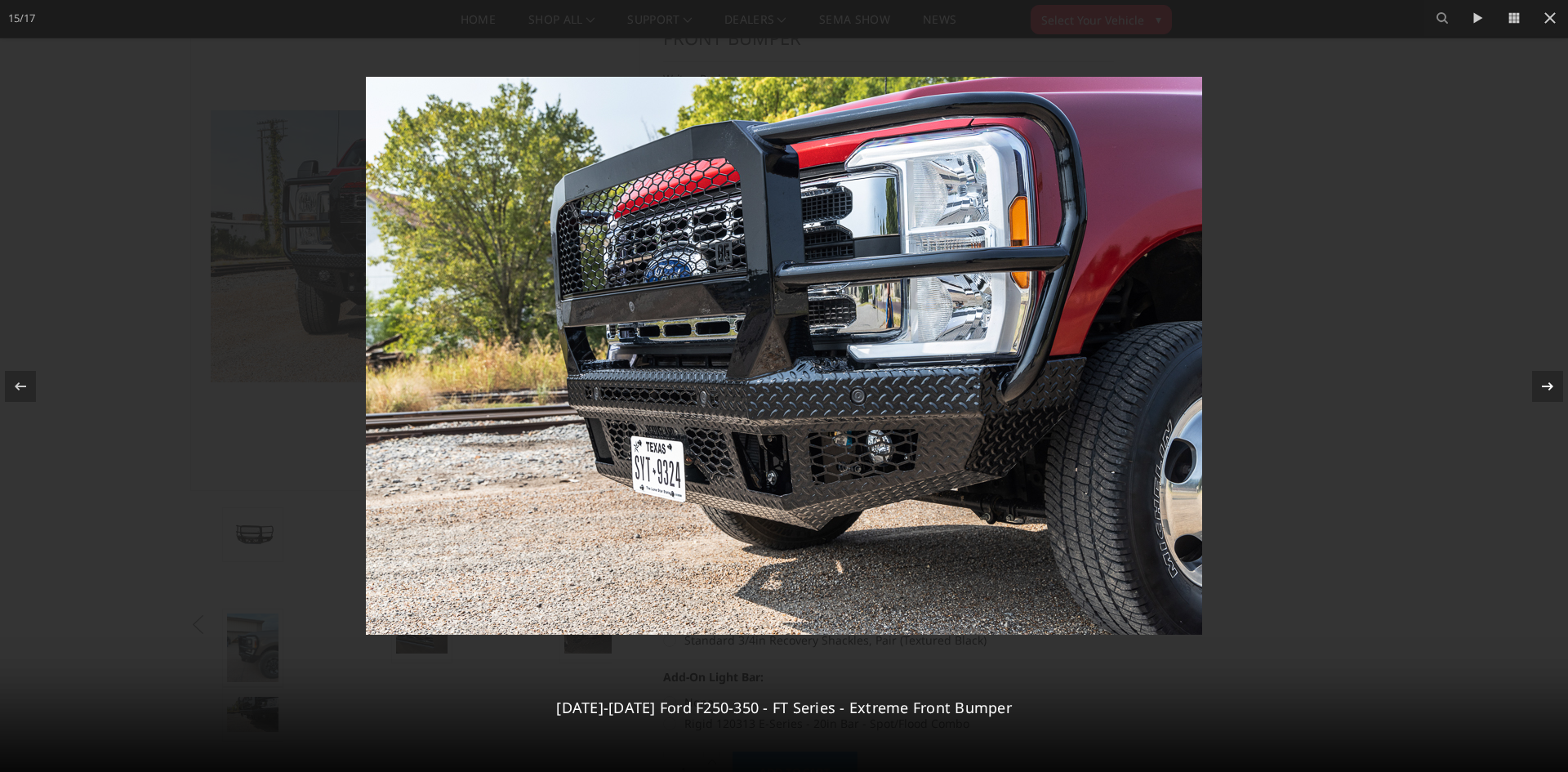
click at [1540, 381] on icon at bounding box center [1548, 386] width 20 height 20
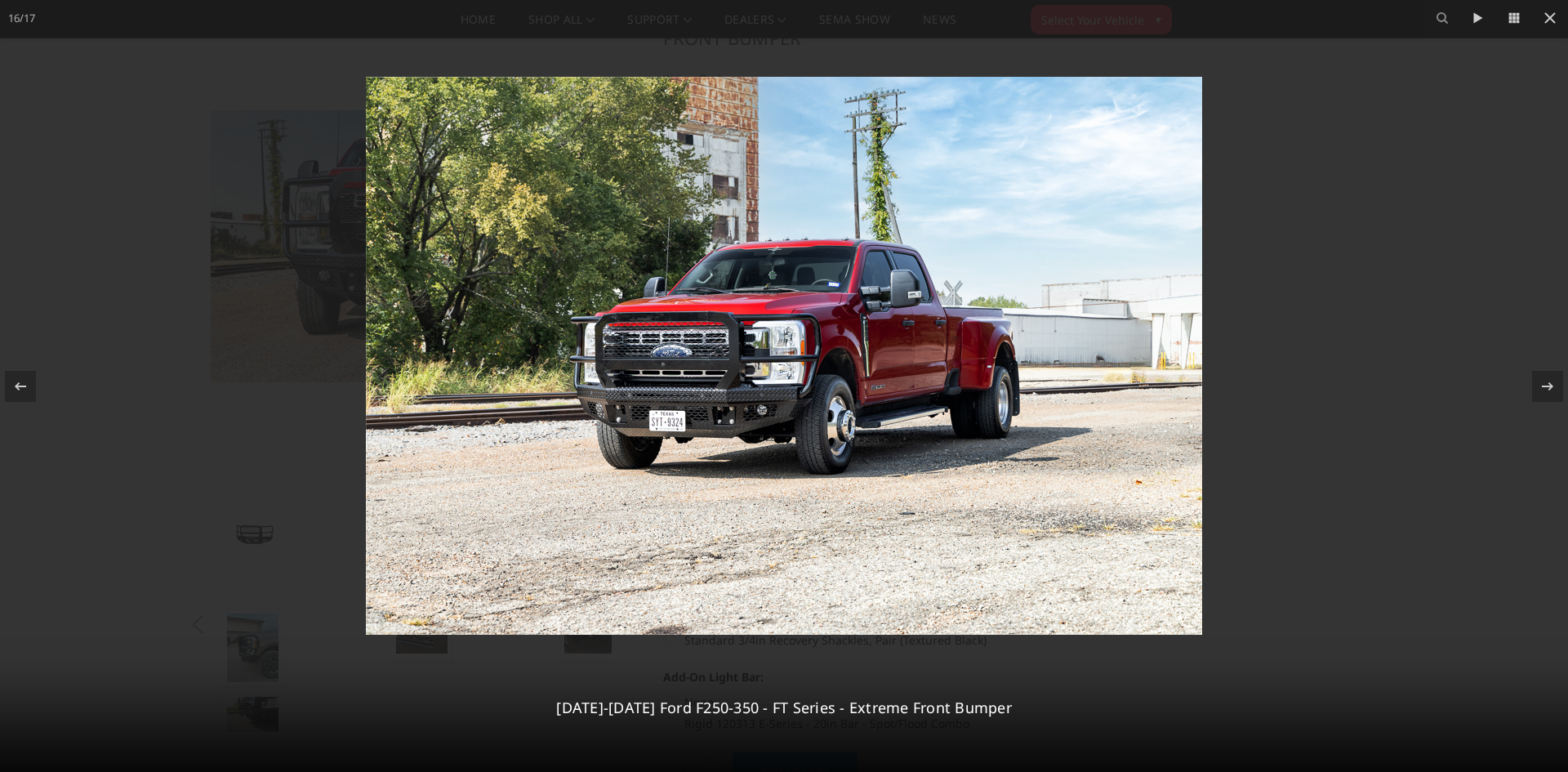
click at [1455, 353] on div at bounding box center [784, 386] width 1568 height 772
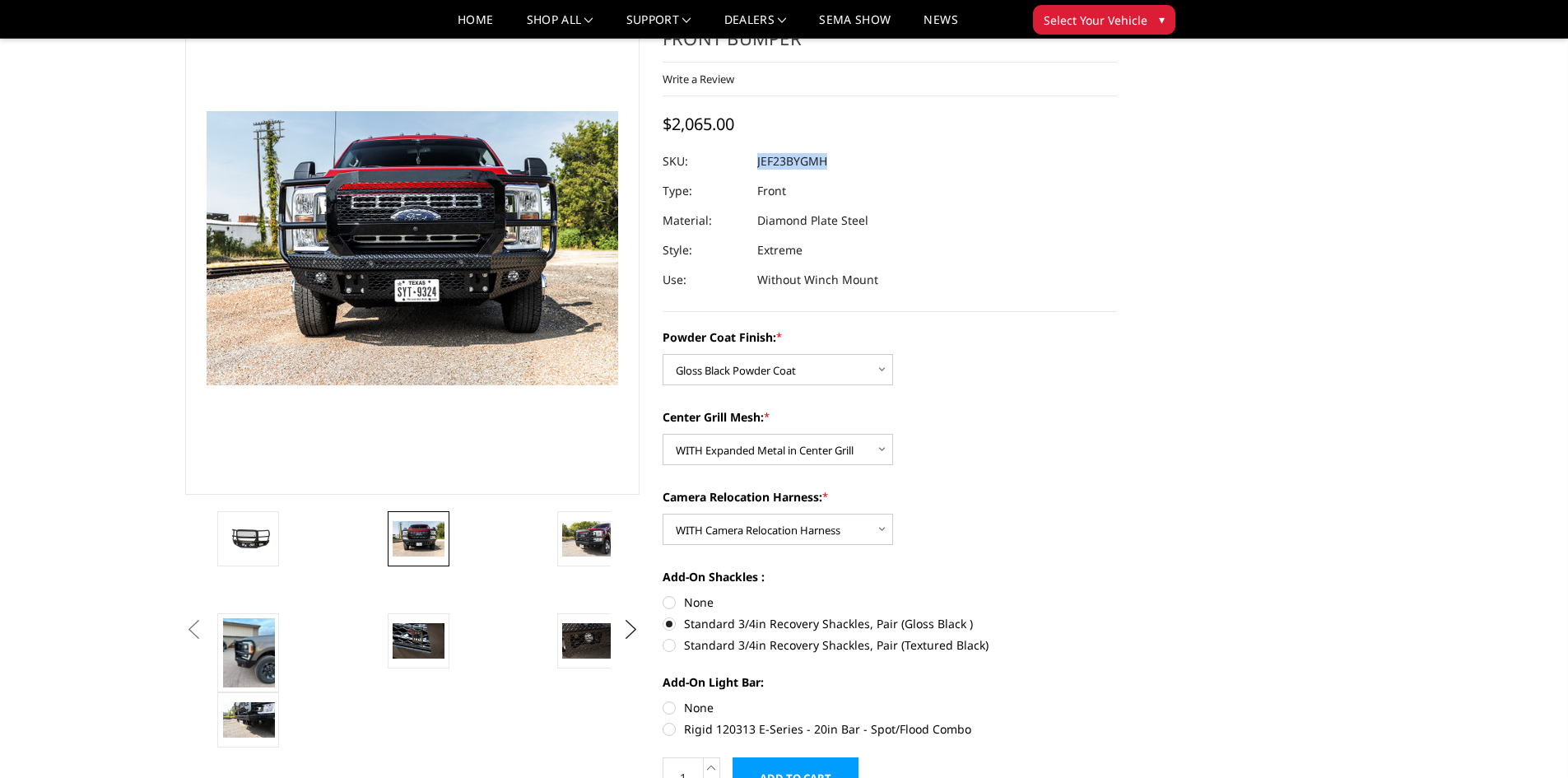
scroll to position [0, 961]
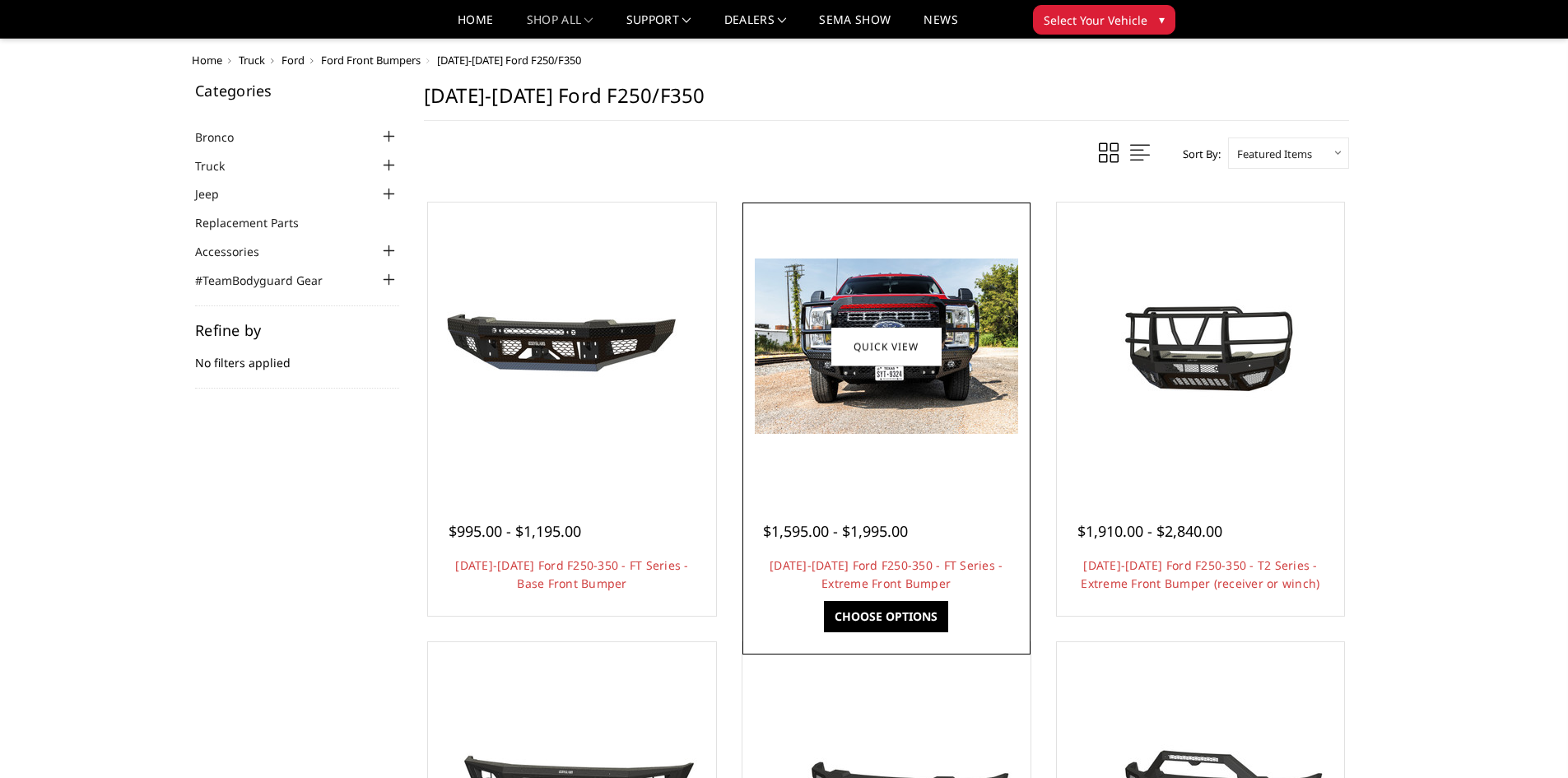
scroll to position [679, 0]
